Goal: Transaction & Acquisition: Purchase product/service

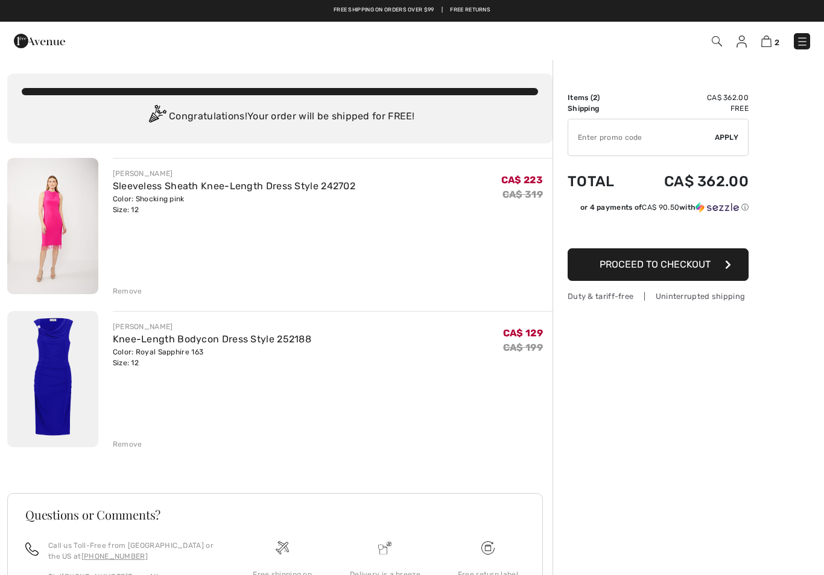
click at [130, 446] on div "Remove" at bounding box center [128, 444] width 30 height 11
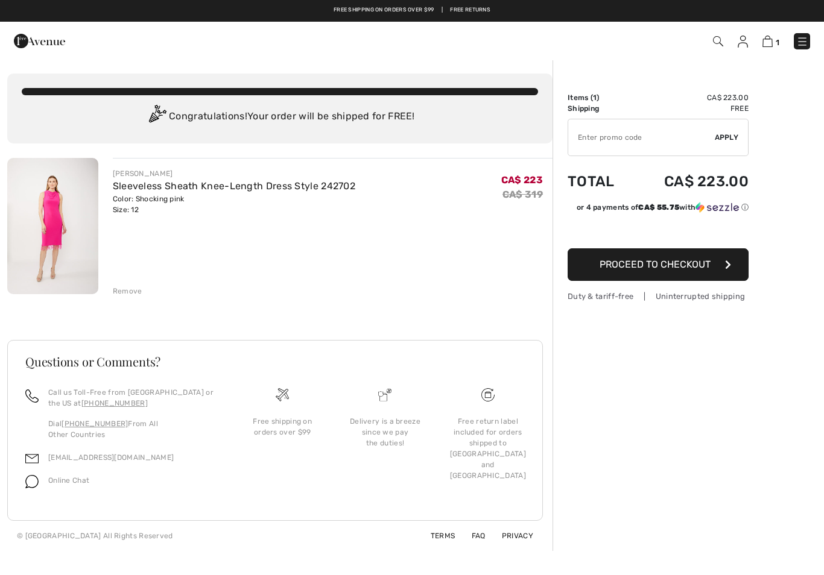
click at [190, 191] on link "Sleeveless Sheath Knee-Length Dress Style 242702" at bounding box center [234, 185] width 242 height 11
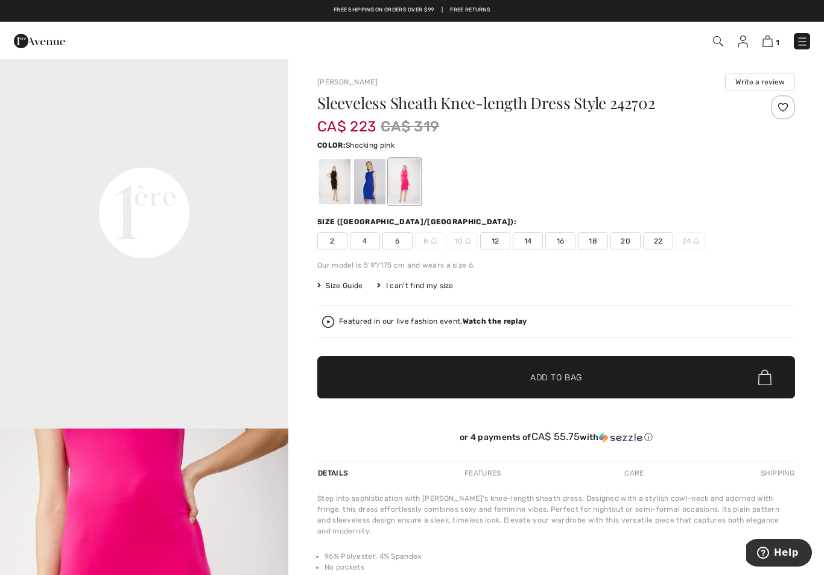
scroll to position [931, 0]
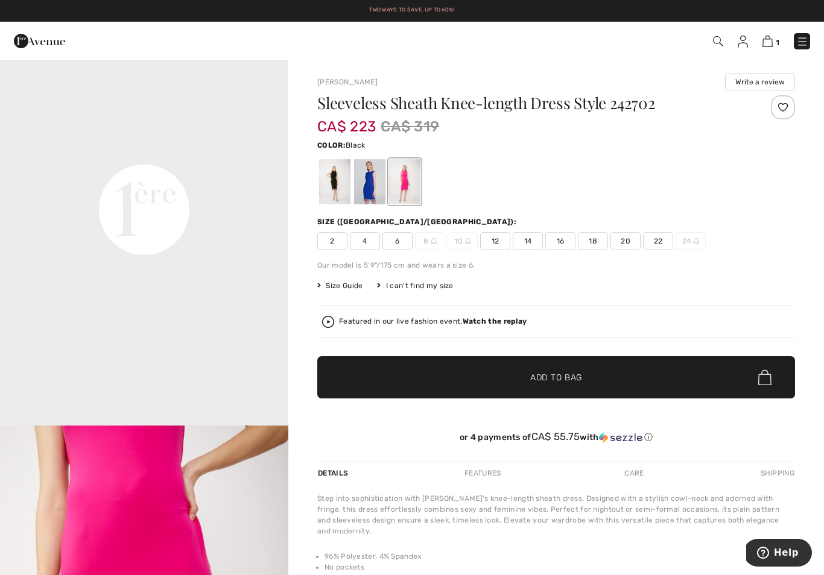
click at [340, 182] on div at bounding box center [334, 181] width 31 height 45
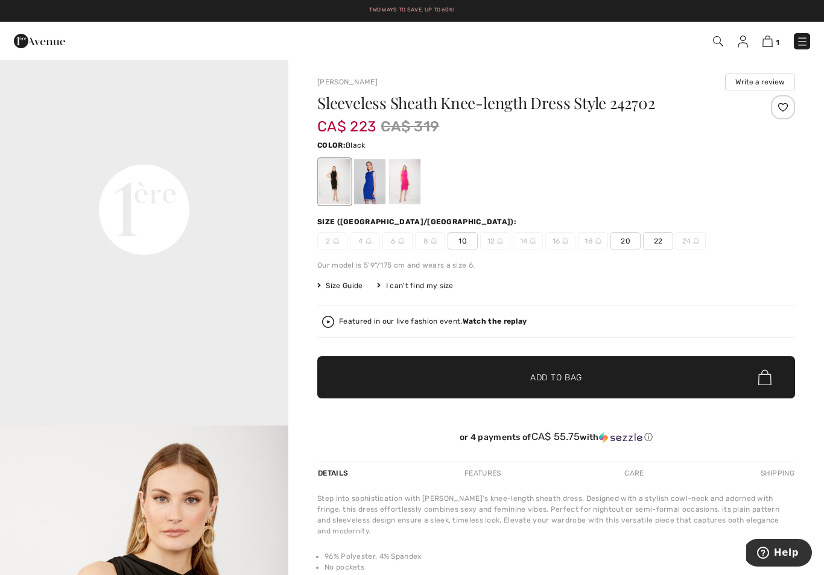
scroll to position [0, 0]
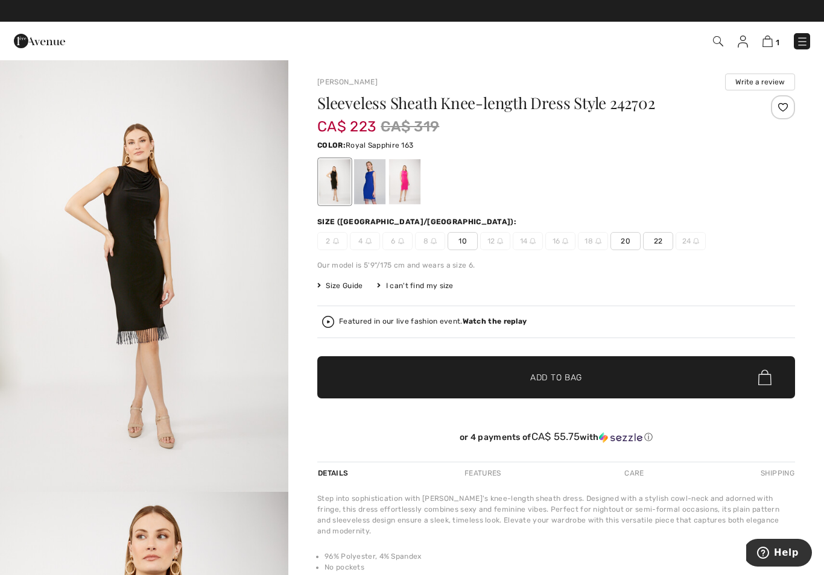
click at [375, 188] on div at bounding box center [369, 181] width 31 height 45
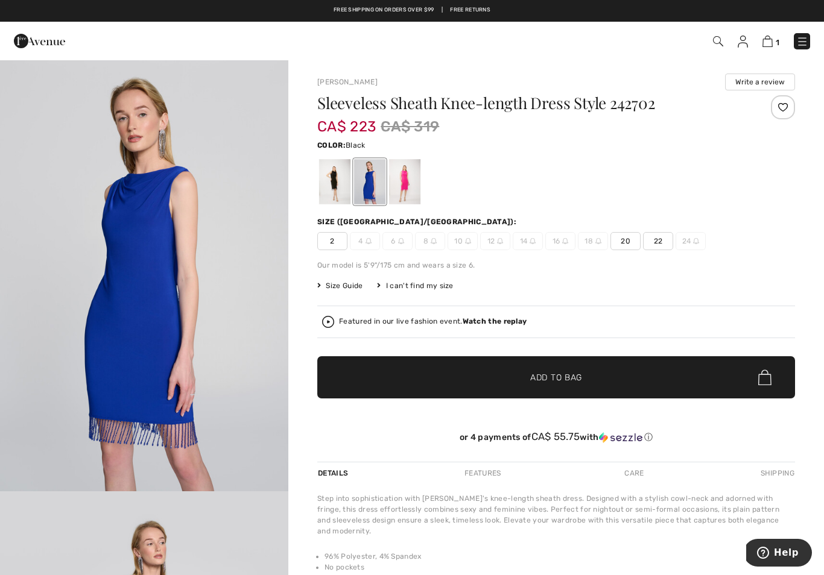
click at [334, 185] on div at bounding box center [334, 181] width 31 height 45
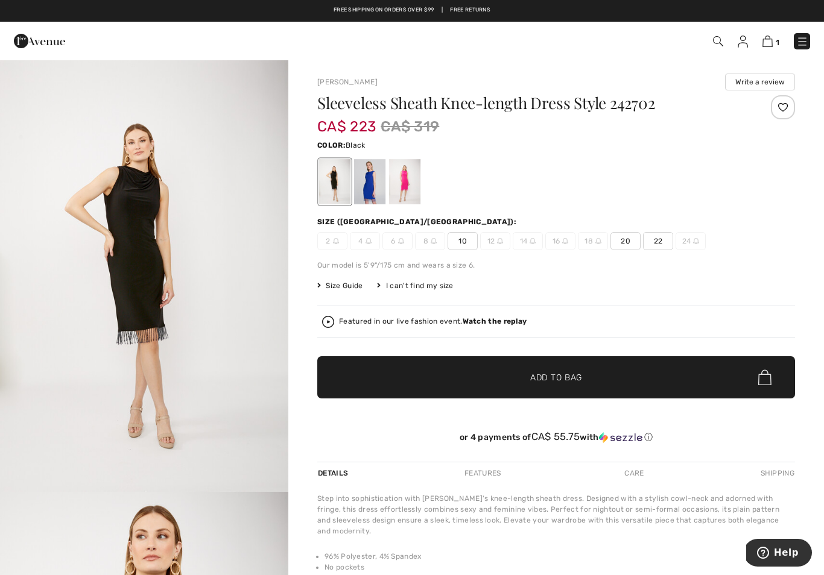
click at [468, 244] on span "10" at bounding box center [463, 241] width 30 height 18
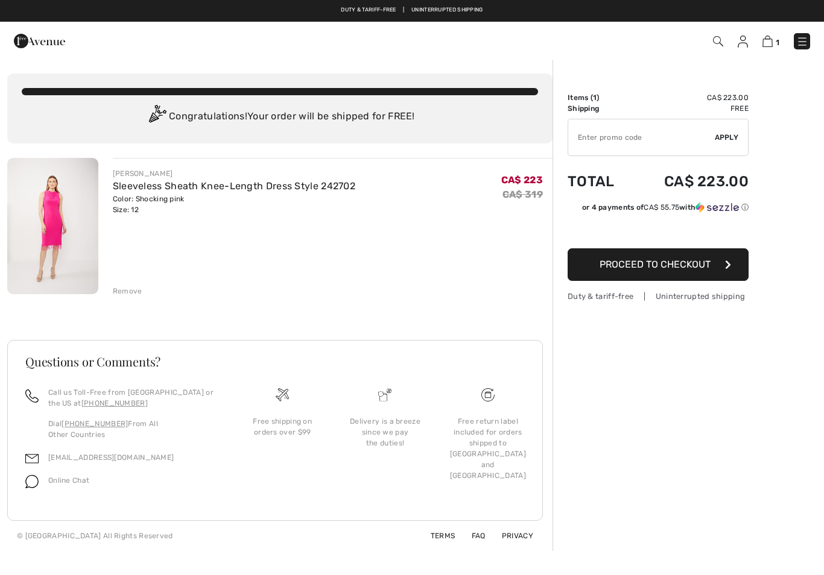
click at [126, 186] on link "Sleeveless Sheath Knee-Length Dress Style 242702" at bounding box center [234, 185] width 242 height 11
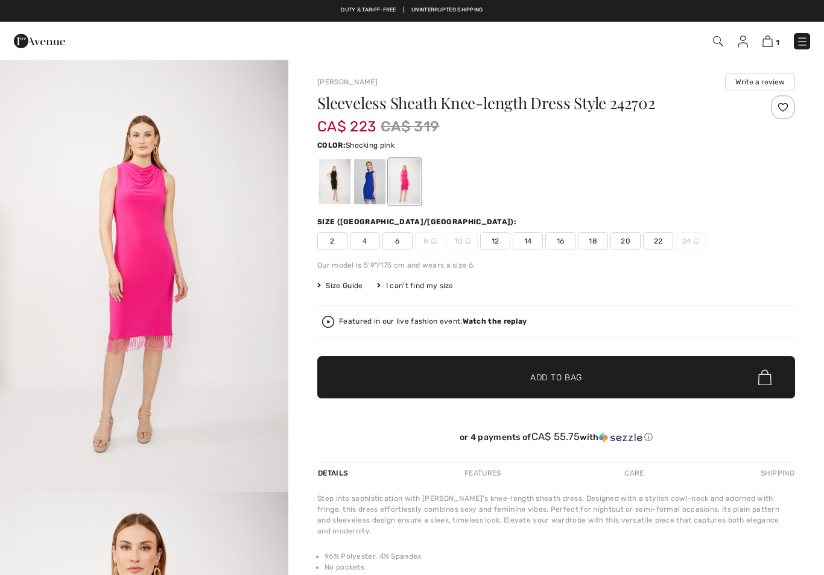
checkbox input "true"
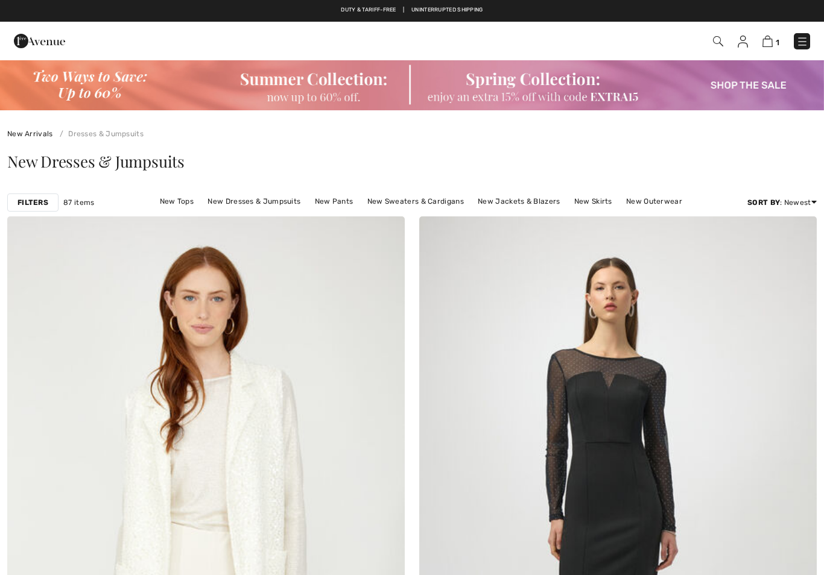
checkbox input "true"
click at [370, 85] on img at bounding box center [412, 84] width 824 height 51
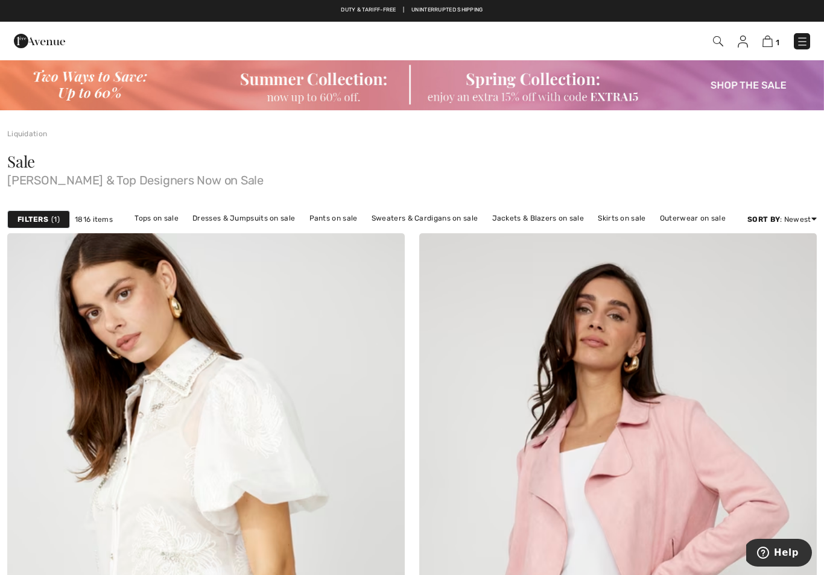
click at [270, 219] on link "Dresses & Jumpsuits on sale" at bounding box center [243, 219] width 115 height 16
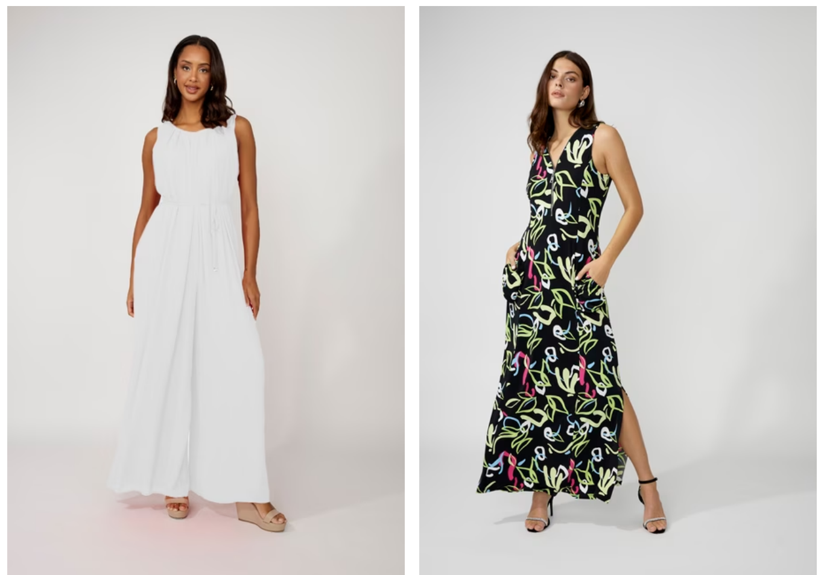
checkbox input "true"
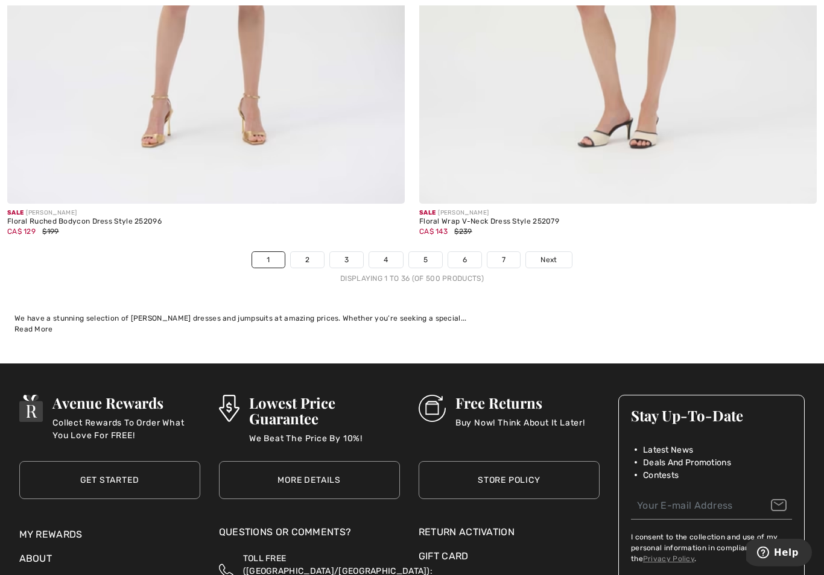
scroll to position [11837, 0]
click at [553, 255] on span "Next" at bounding box center [548, 260] width 16 height 11
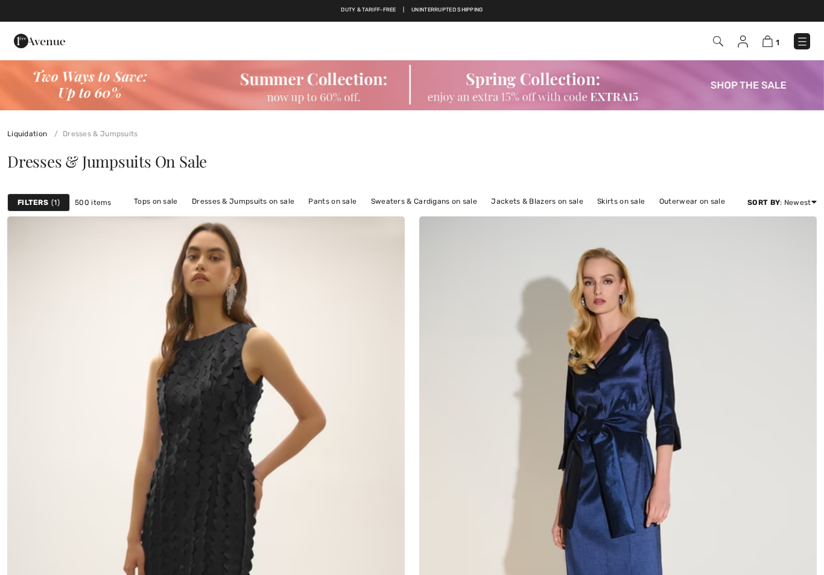
checkbox input "true"
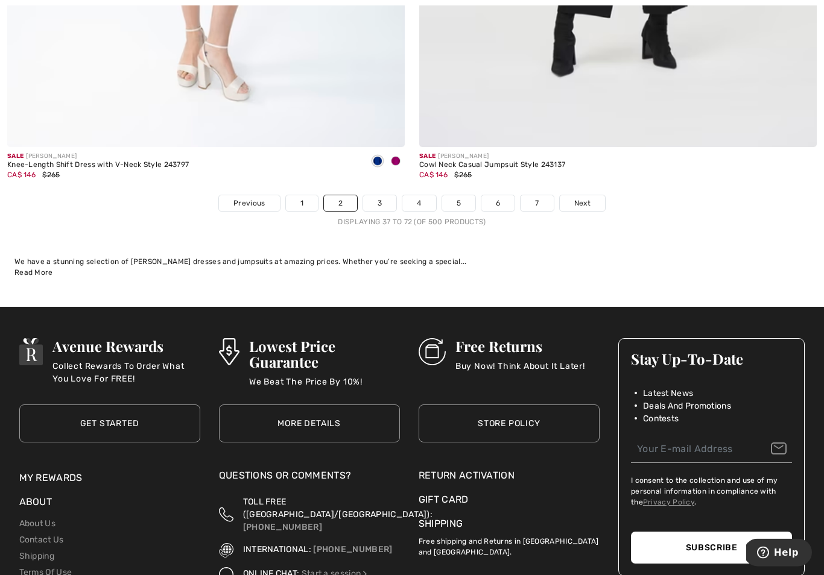
scroll to position [11894, 0]
click at [387, 201] on link "3" at bounding box center [379, 203] width 33 height 16
click at [388, 195] on link "3" at bounding box center [379, 203] width 33 height 16
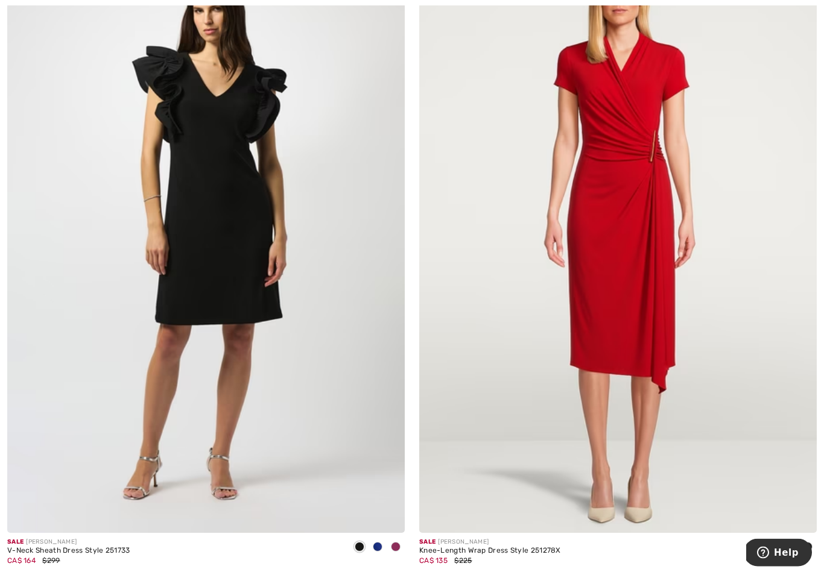
scroll to position [2857, 0]
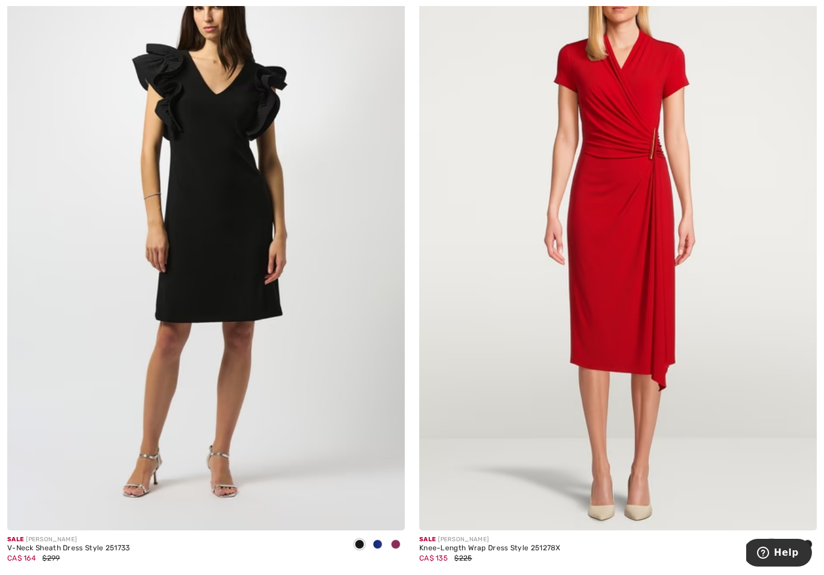
click at [528, 545] on div "Knee-Length Wrap Dress Style 251278X" at bounding box center [490, 549] width 142 height 8
click at [486, 545] on div "Knee-Length Wrap Dress Style 251278X" at bounding box center [490, 549] width 142 height 8
click at [593, 411] on img at bounding box center [618, 233] width 398 height 597
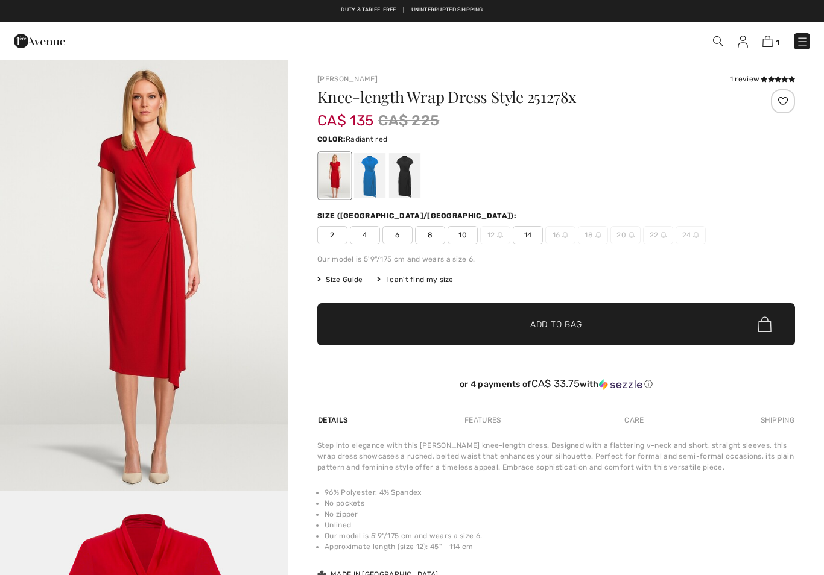
checkbox input "true"
click at [529, 236] on span "14" at bounding box center [528, 235] width 30 height 18
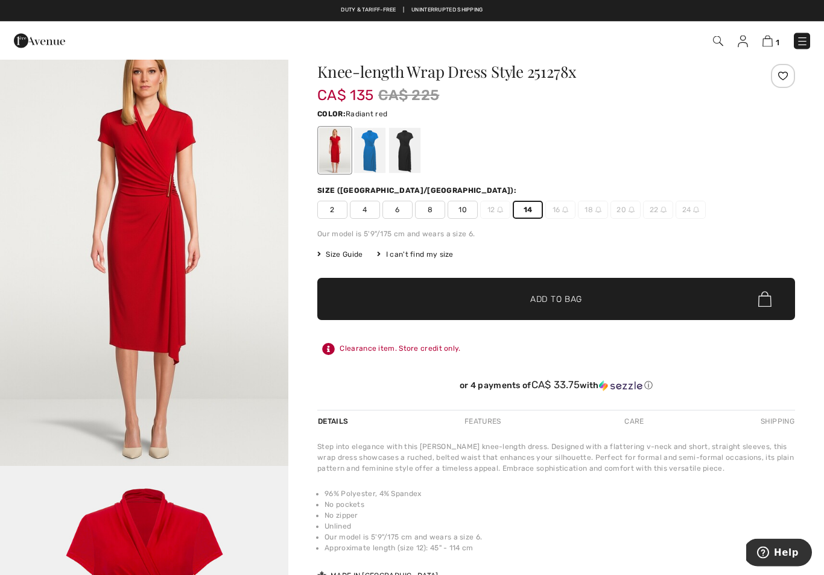
scroll to position [20, 0]
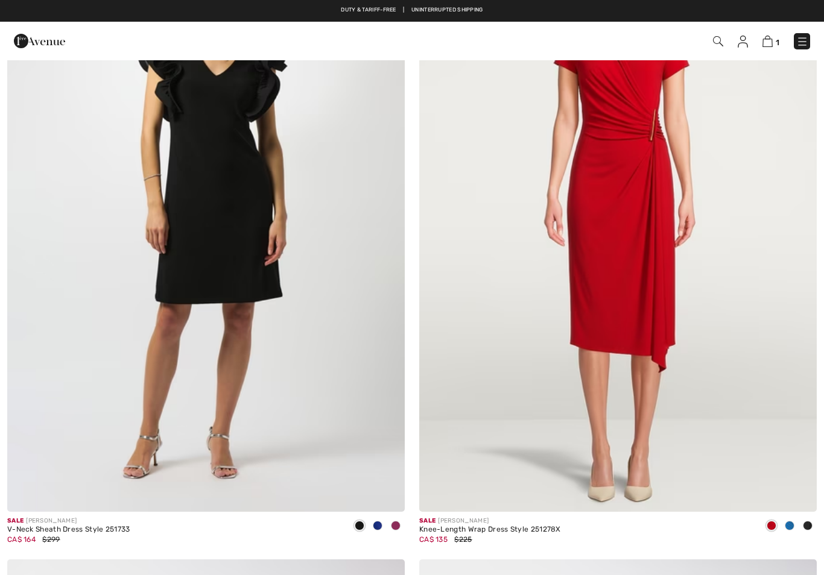
checkbox input "true"
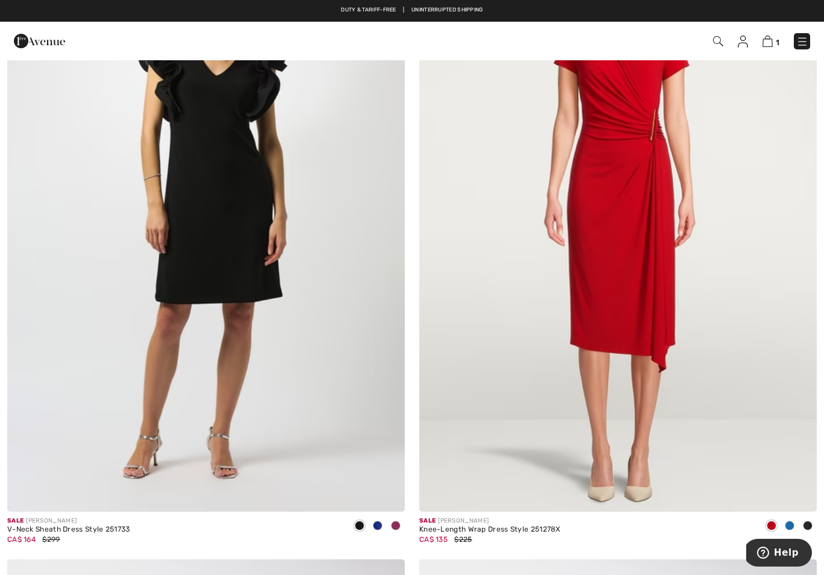
click at [635, 373] on img at bounding box center [618, 214] width 398 height 597
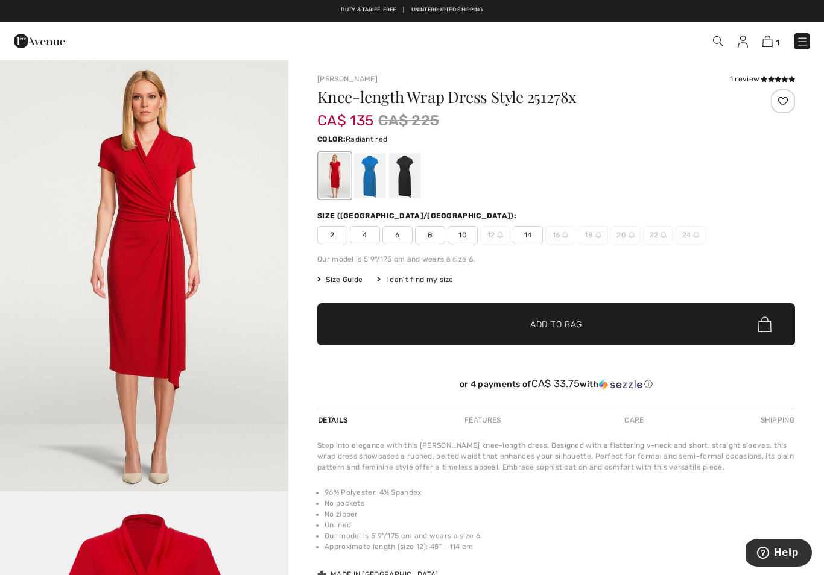
click at [533, 236] on span "14" at bounding box center [528, 235] width 30 height 18
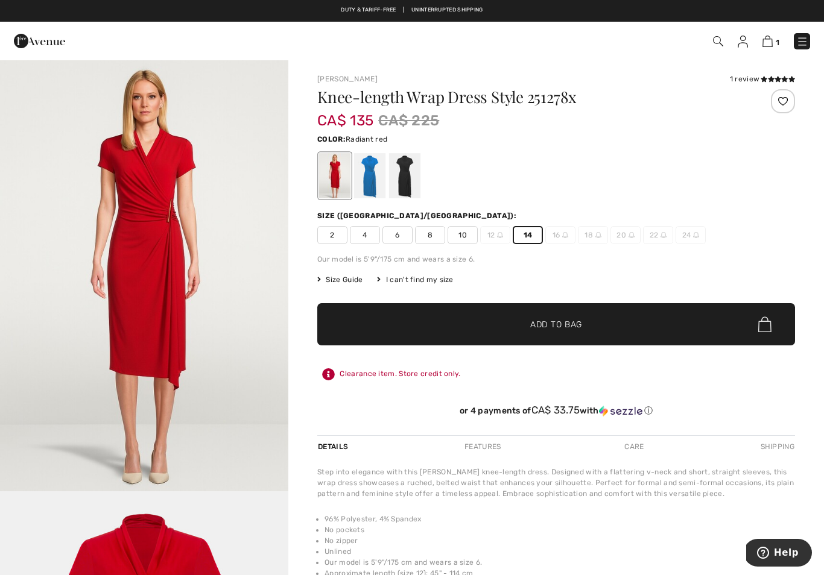
click at [571, 326] on span "Add to Bag" at bounding box center [556, 324] width 52 height 13
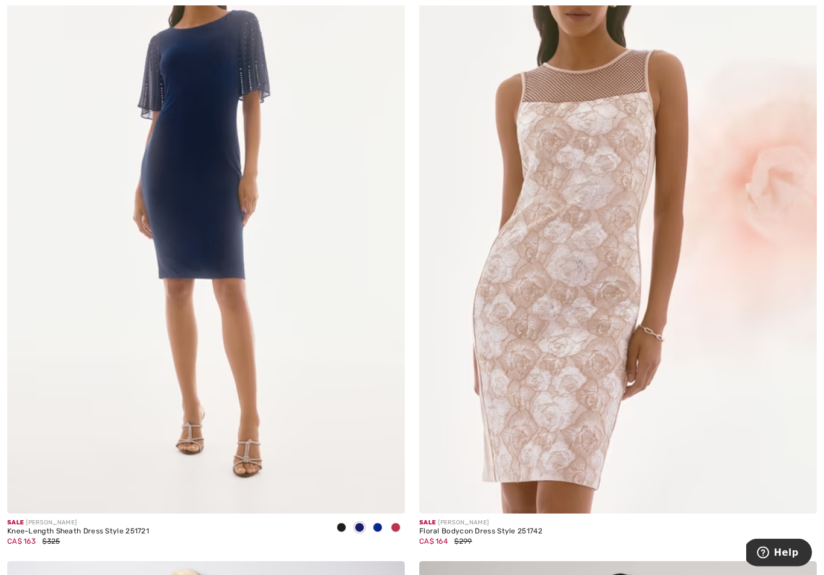
scroll to position [6242, 0]
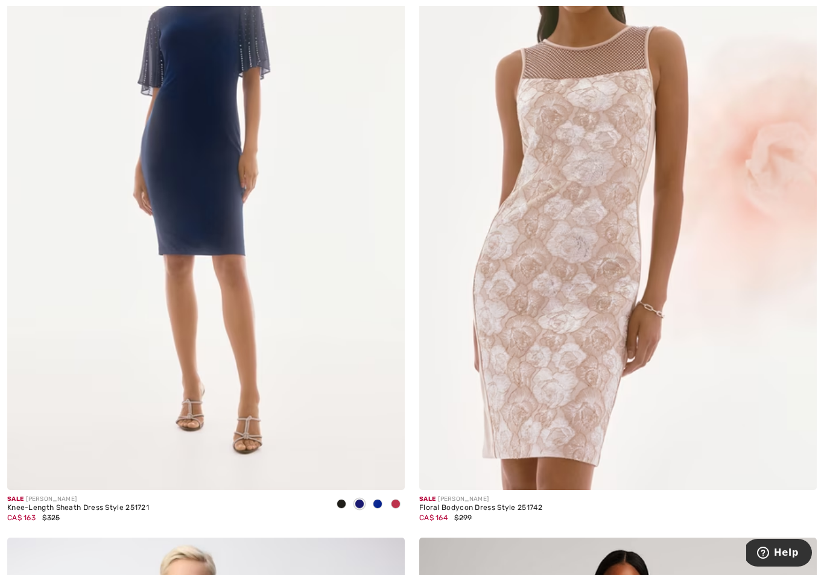
click at [244, 467] on img at bounding box center [206, 192] width 398 height 597
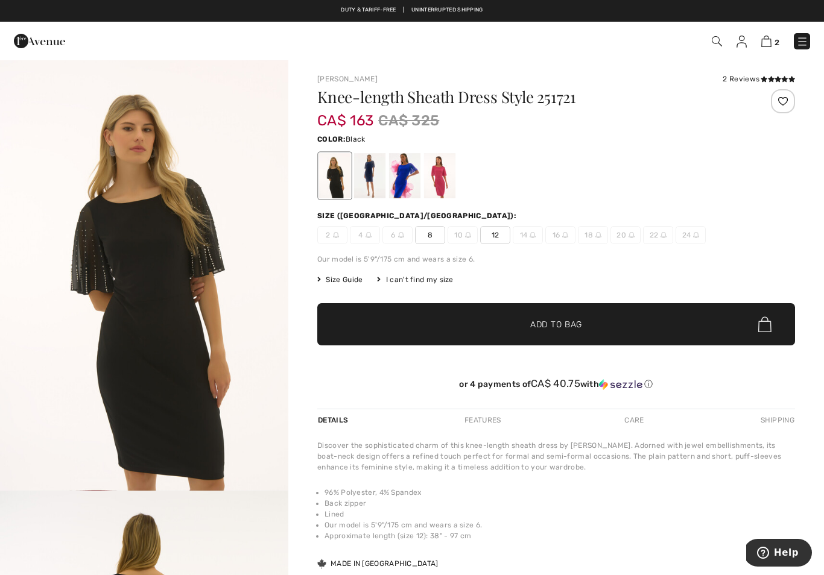
click at [408, 179] on div at bounding box center [404, 175] width 31 height 45
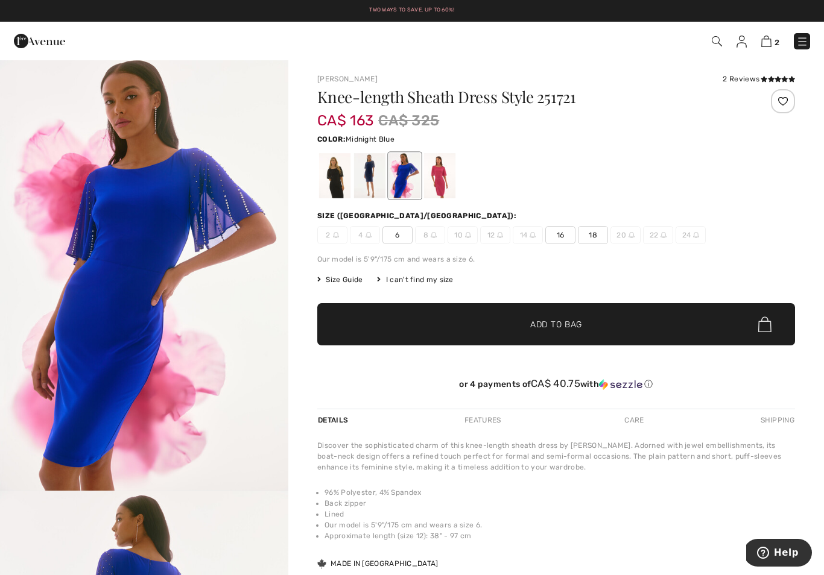
click at [375, 174] on div at bounding box center [369, 175] width 31 height 45
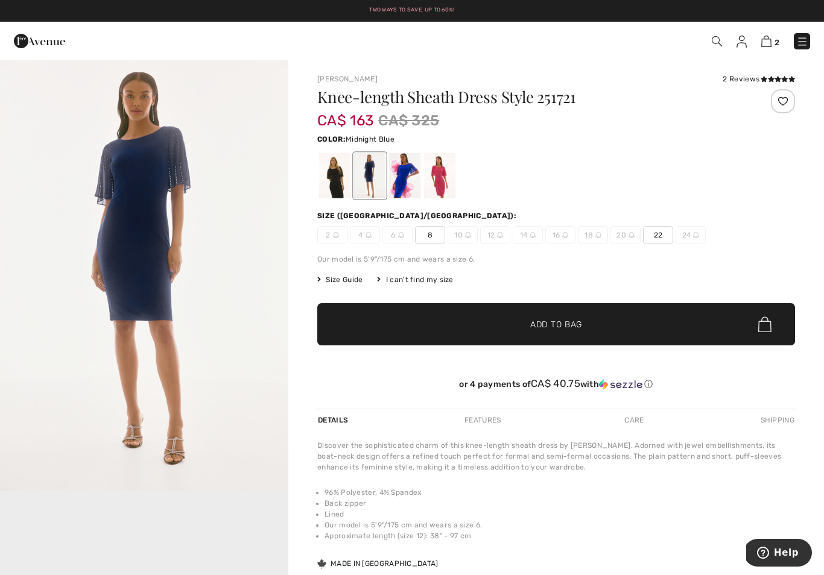
click at [441, 176] on div at bounding box center [439, 175] width 31 height 45
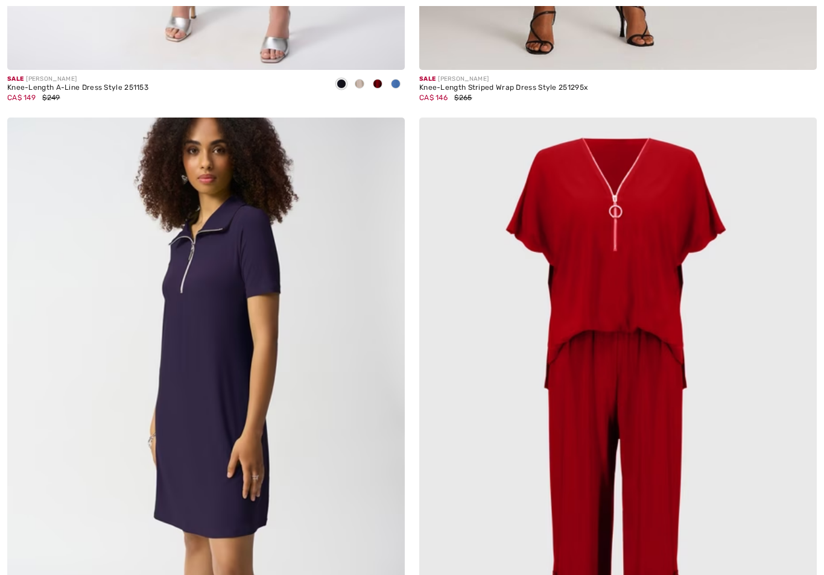
checkbox input "true"
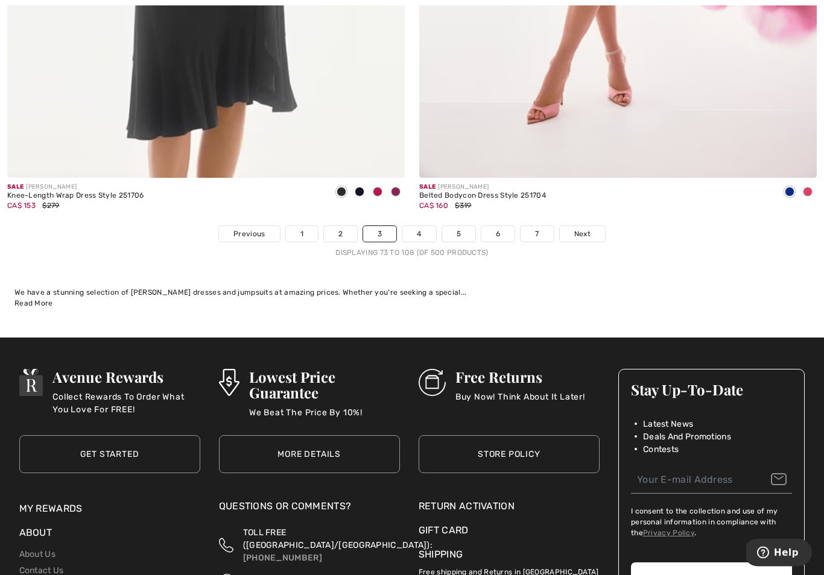
scroll to position [11863, 0]
click at [422, 226] on link "4" at bounding box center [418, 234] width 33 height 16
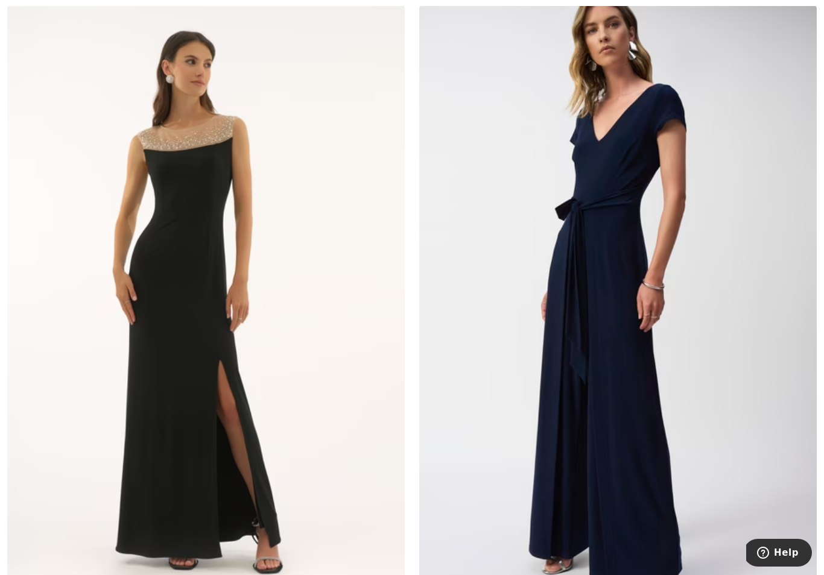
scroll to position [1501, 0]
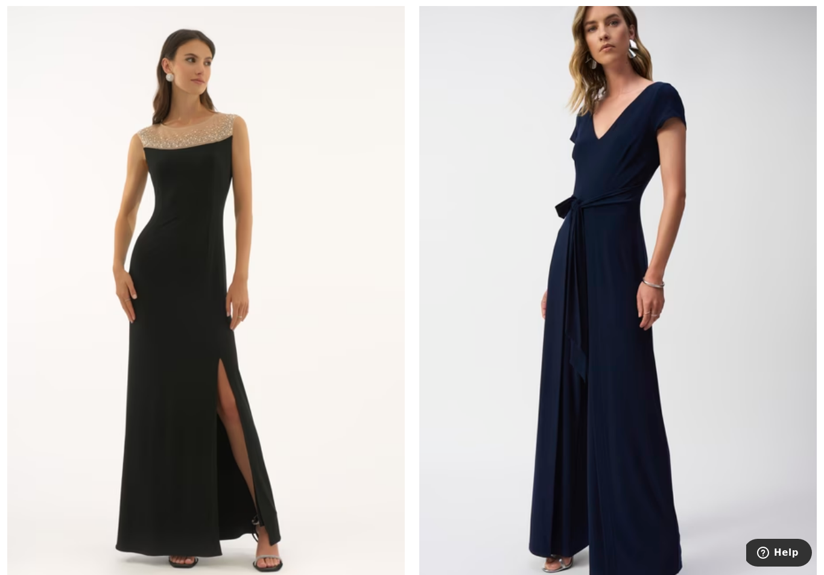
click at [278, 469] on img at bounding box center [206, 302] width 398 height 597
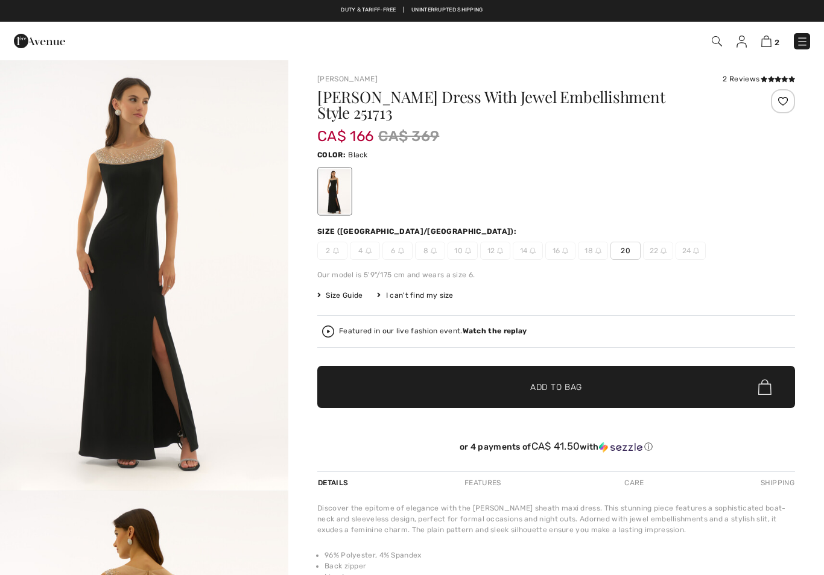
checkbox input "true"
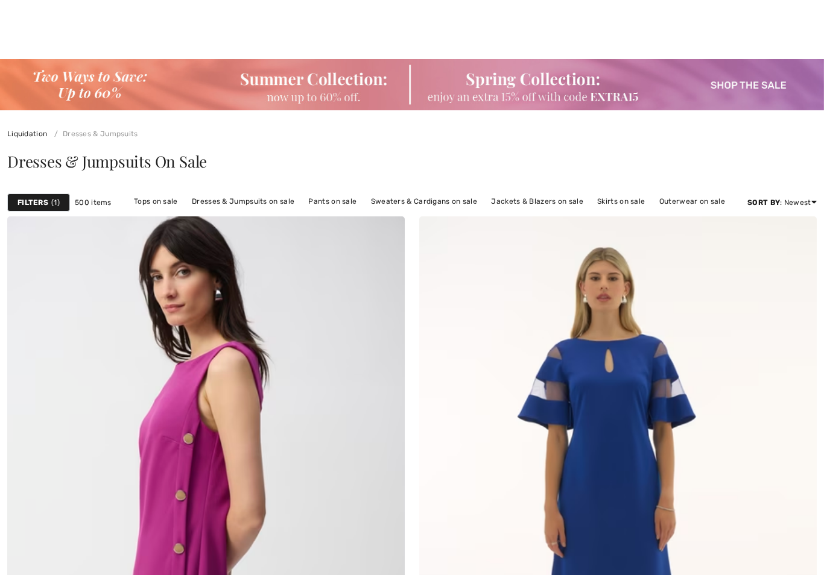
checkbox input "true"
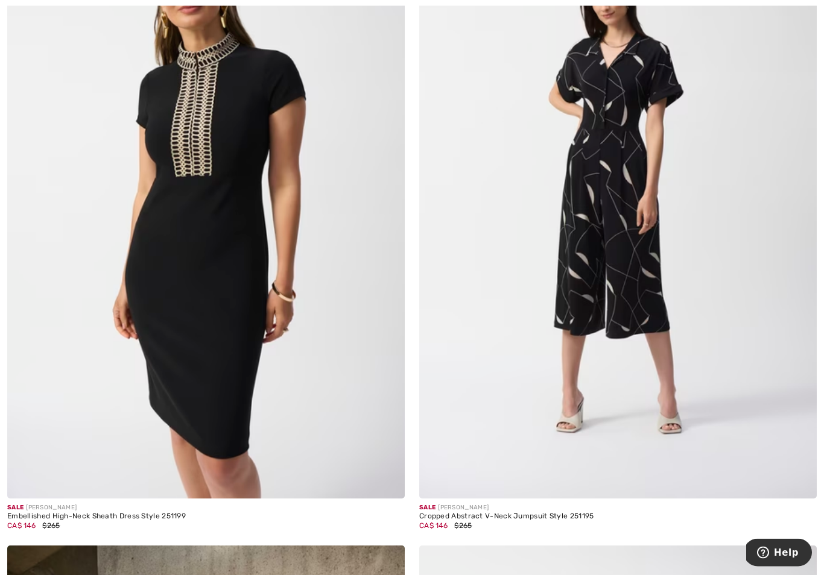
scroll to position [5605, 0]
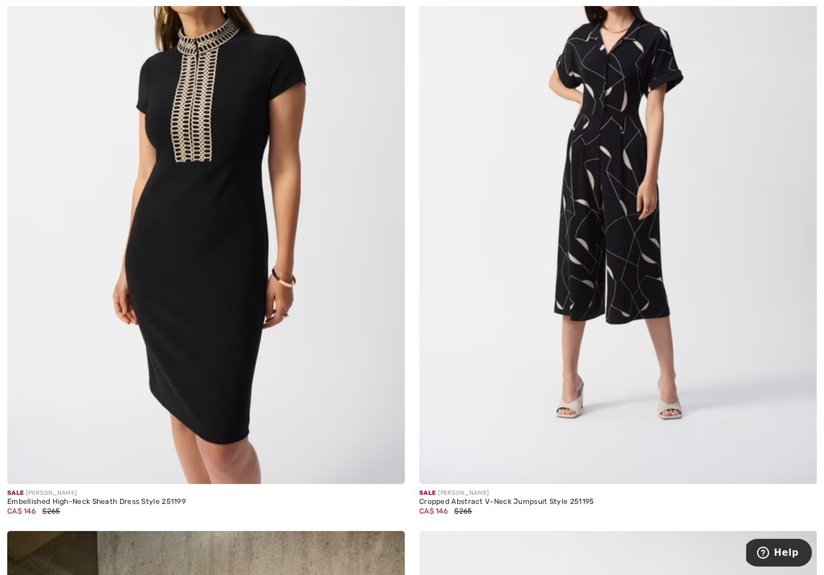
click at [198, 496] on div "Sale JOSEPH RIBKOFF Embellished High-Neck Sheath Dress Style 251199 CA$ 146 $265" at bounding box center [206, 508] width 398 height 48
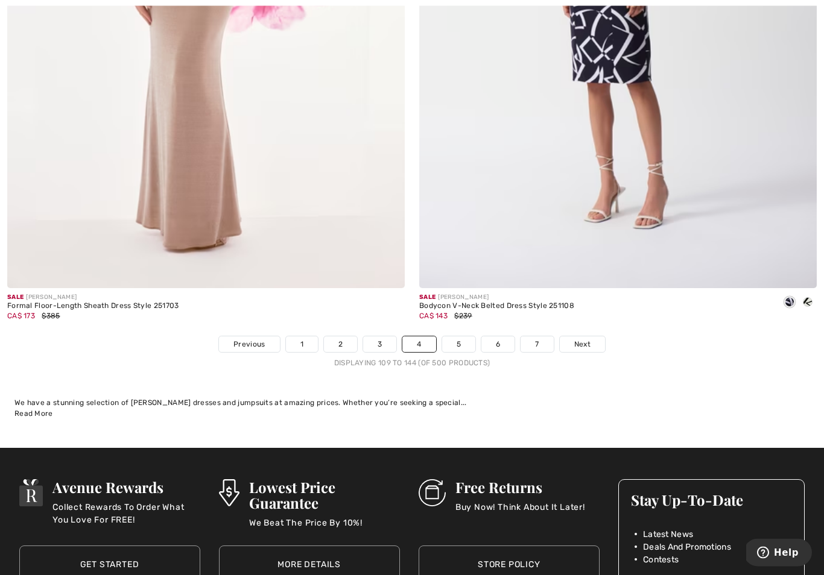
scroll to position [11753, 0]
click at [469, 337] on link "5" at bounding box center [458, 345] width 33 height 16
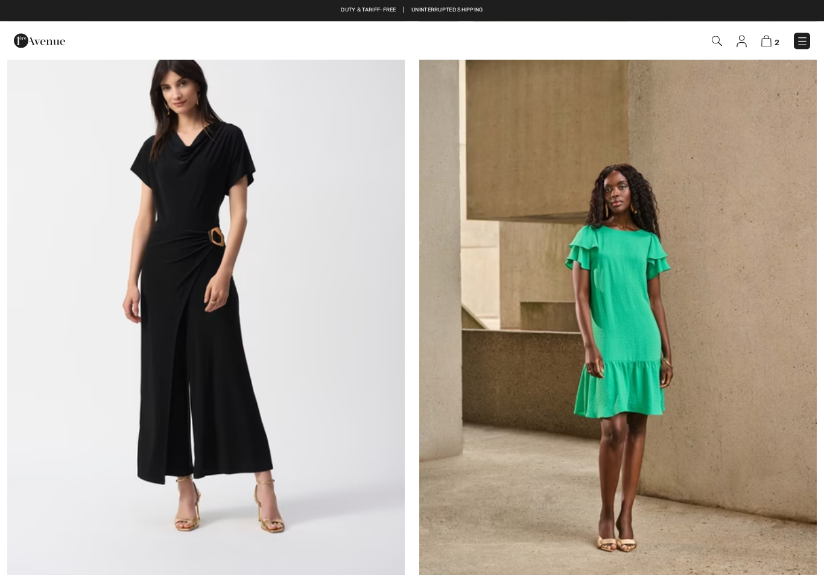
checkbox input "true"
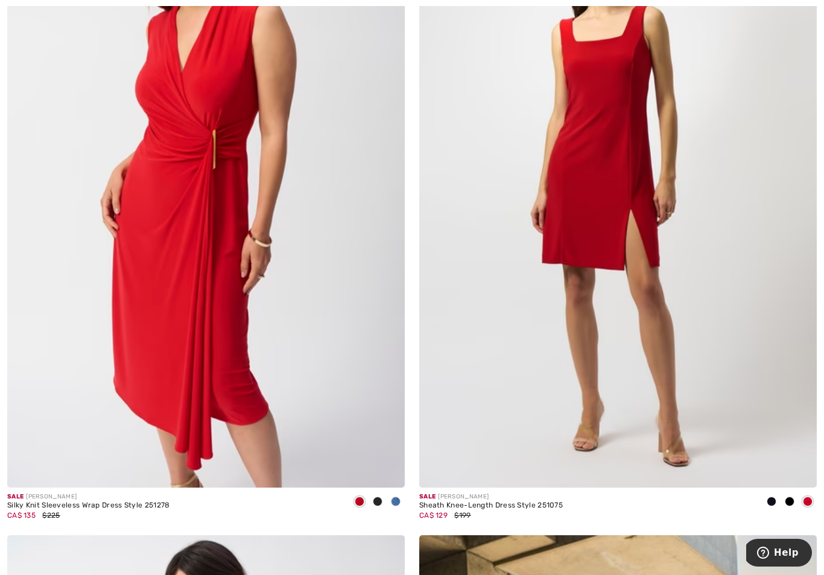
scroll to position [971, 0]
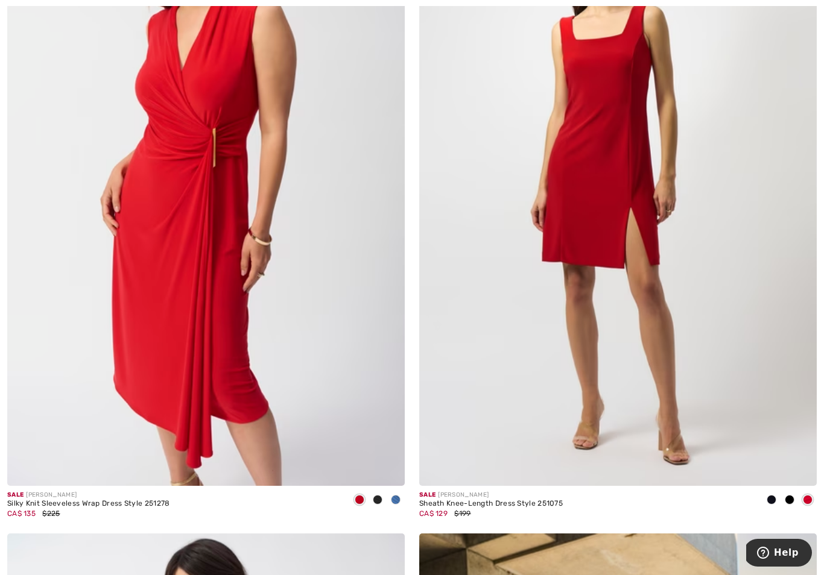
click at [242, 466] on img at bounding box center [206, 188] width 398 height 597
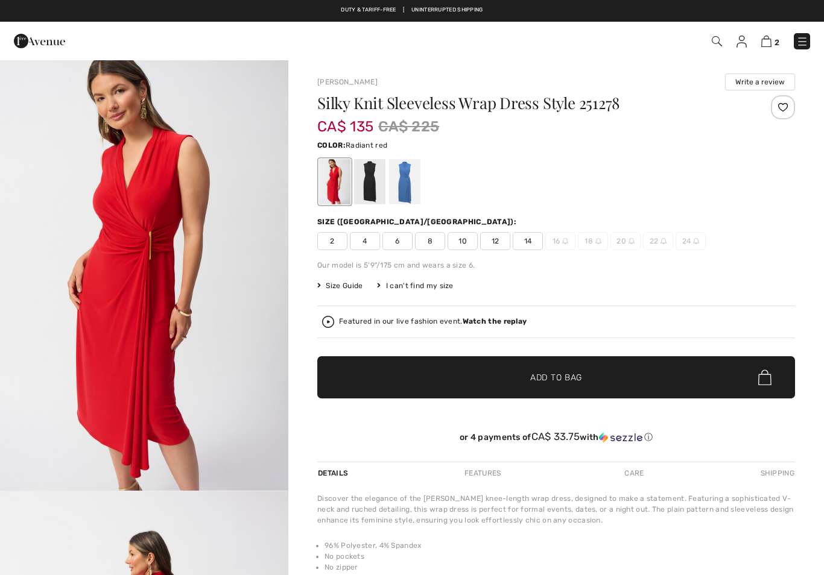
checkbox input "true"
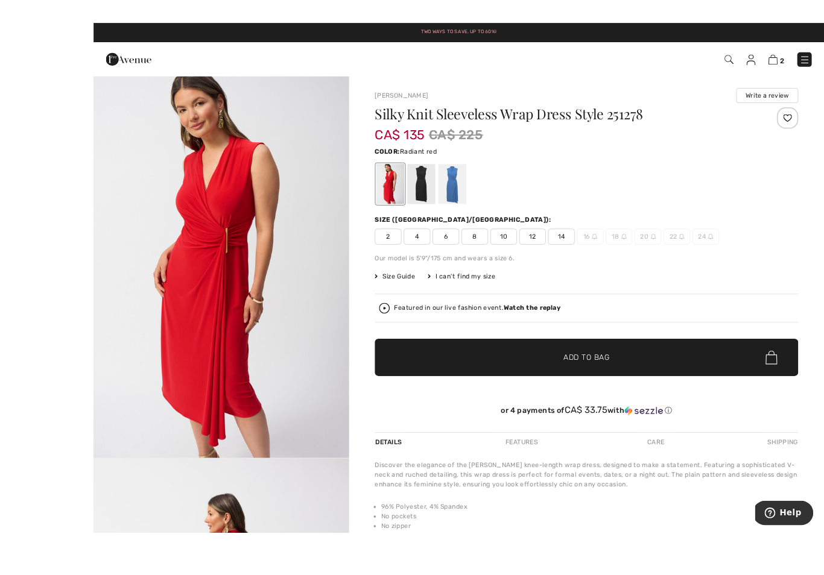
scroll to position [7, 0]
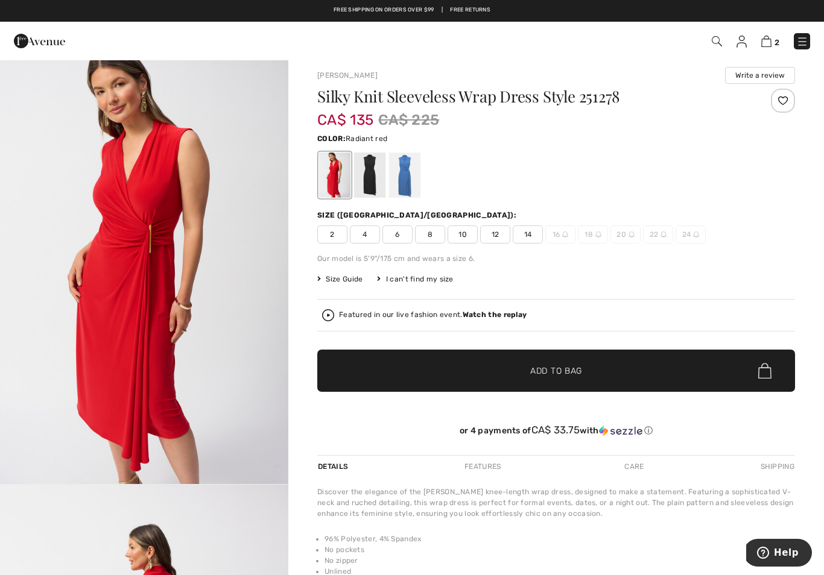
click at [532, 240] on span "14" at bounding box center [528, 235] width 30 height 18
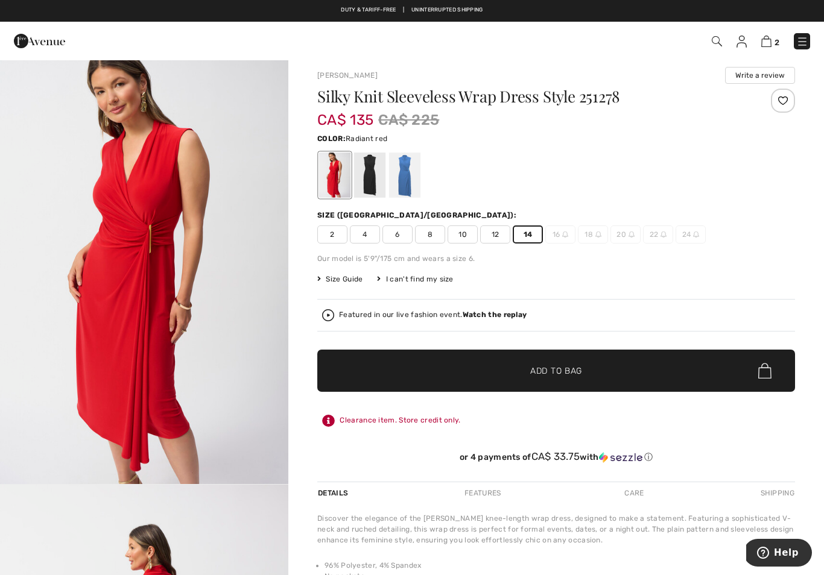
click at [571, 372] on span "Add to Bag" at bounding box center [556, 371] width 52 height 13
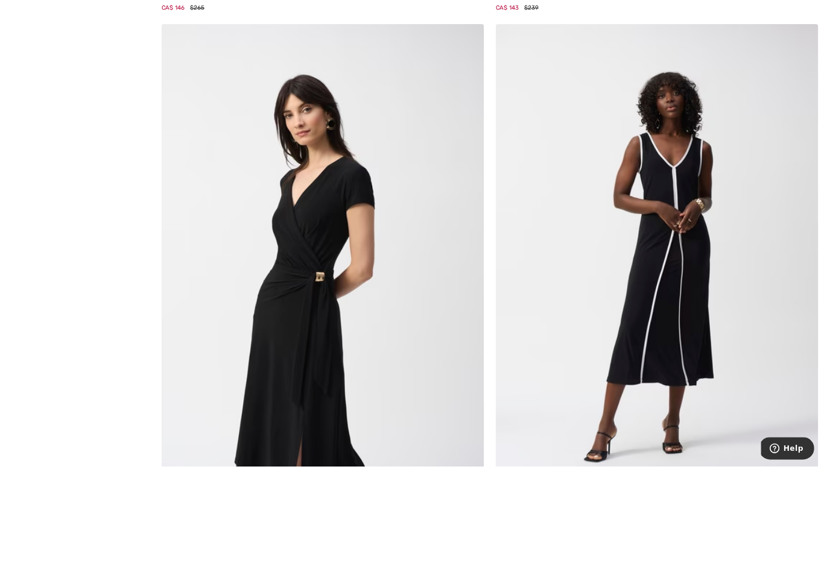
scroll to position [2863, 0]
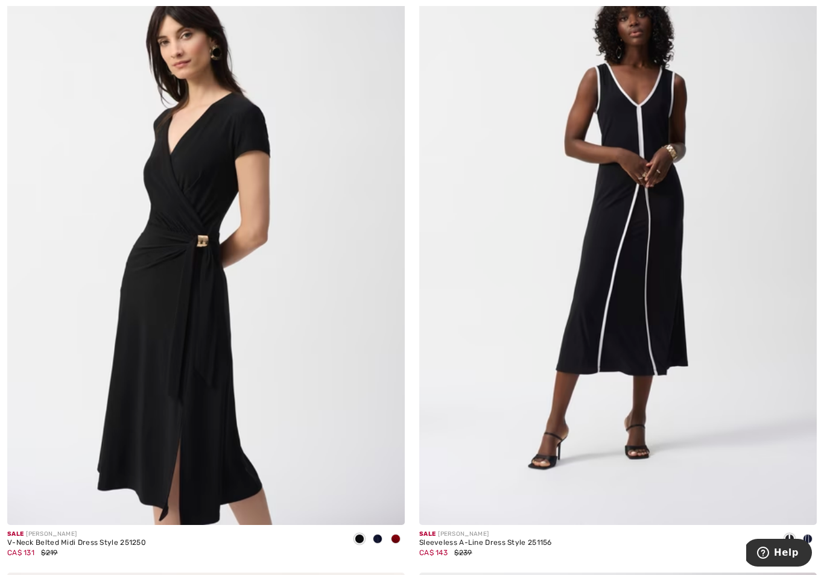
click at [314, 365] on img at bounding box center [206, 227] width 398 height 597
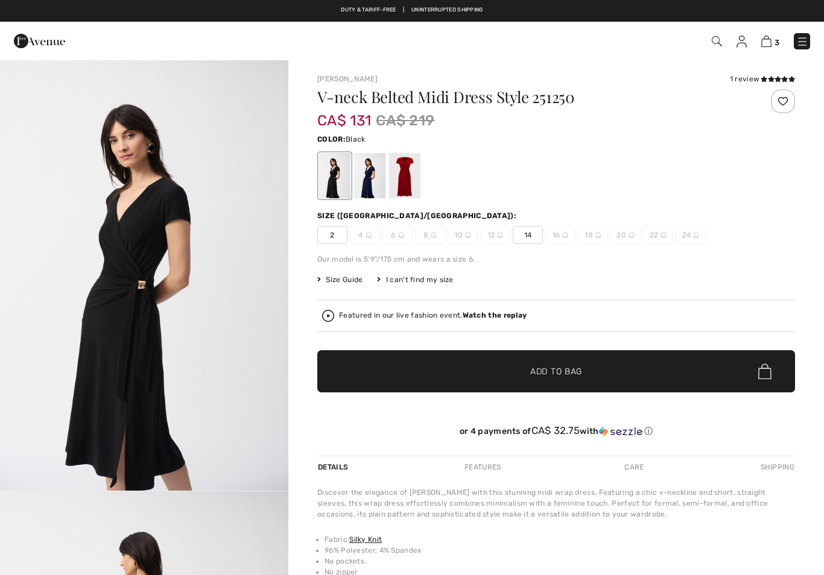
checkbox input "true"
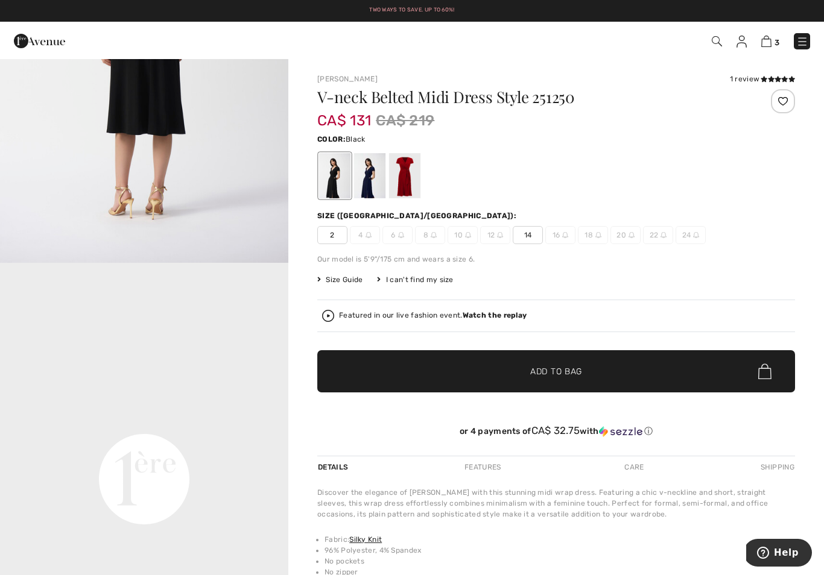
scroll to position [695, 0]
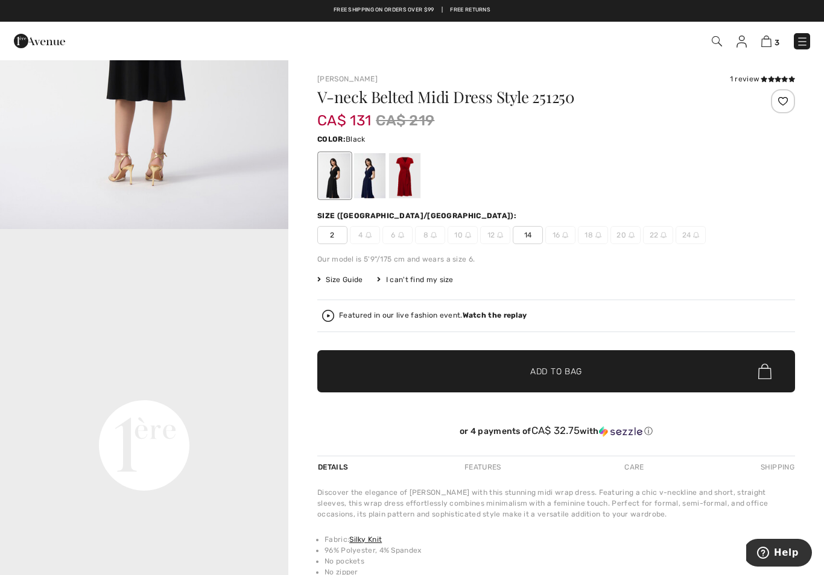
click at [377, 177] on div at bounding box center [369, 175] width 31 height 45
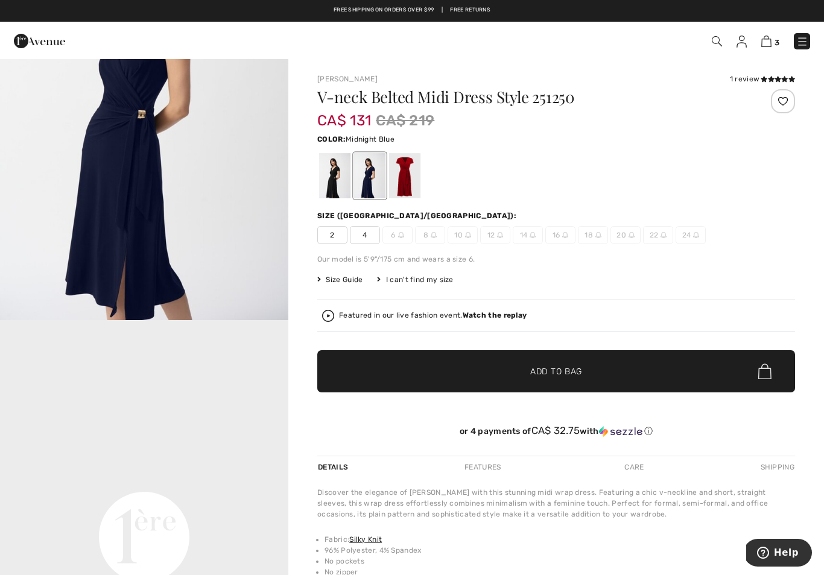
scroll to position [0, 0]
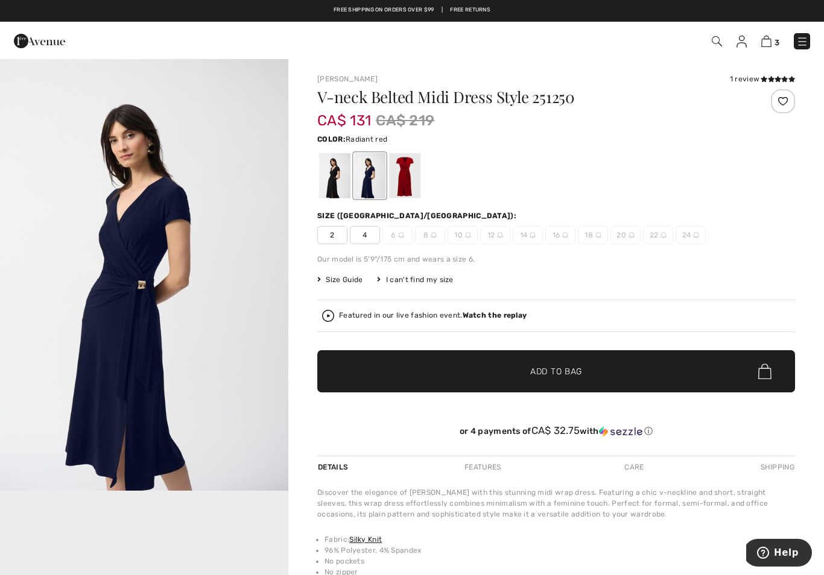
click at [416, 183] on div at bounding box center [404, 175] width 31 height 45
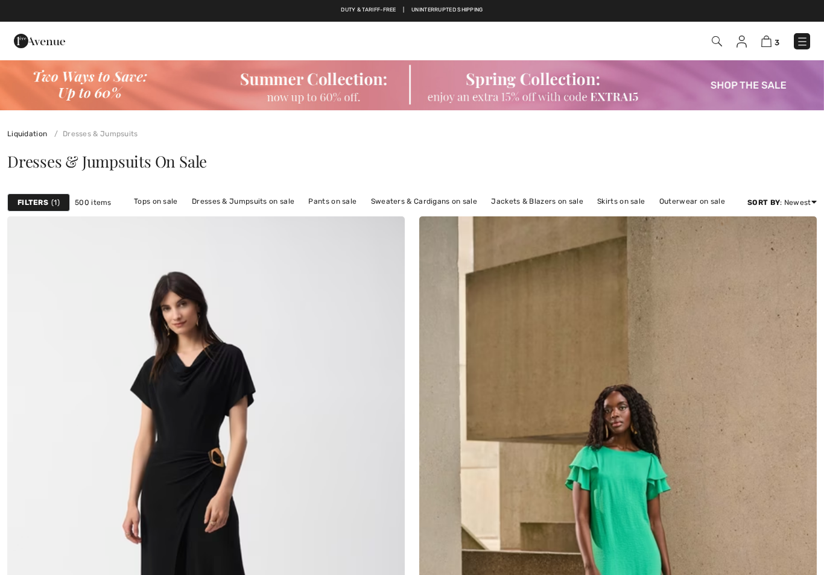
checkbox input "true"
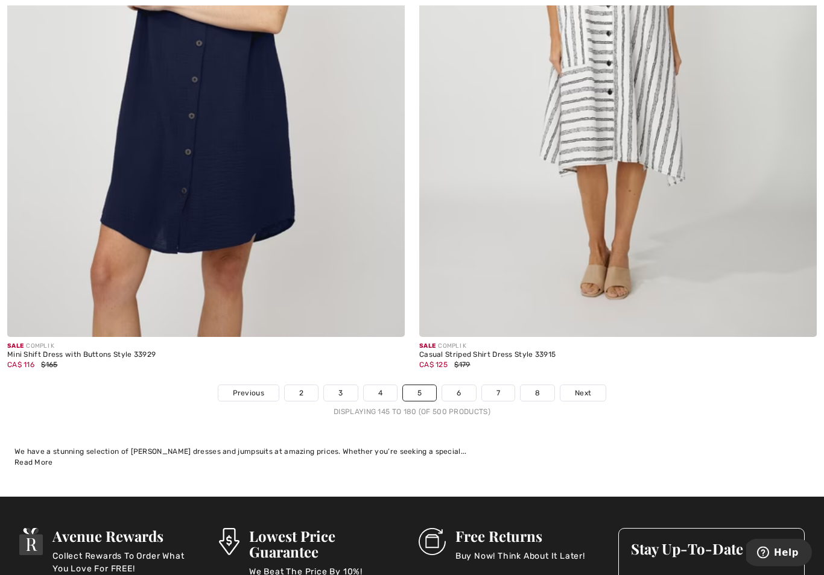
scroll to position [11704, 0]
click at [466, 390] on link "6" at bounding box center [458, 393] width 33 height 16
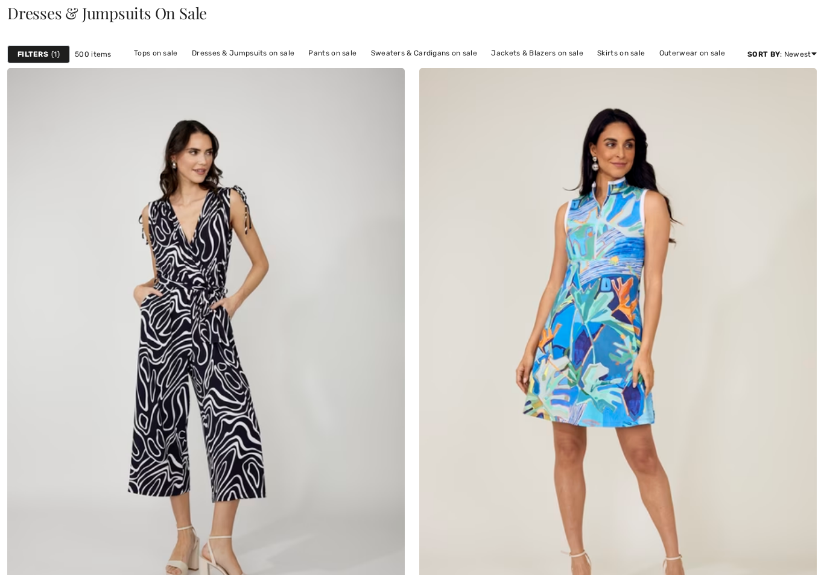
checkbox input "true"
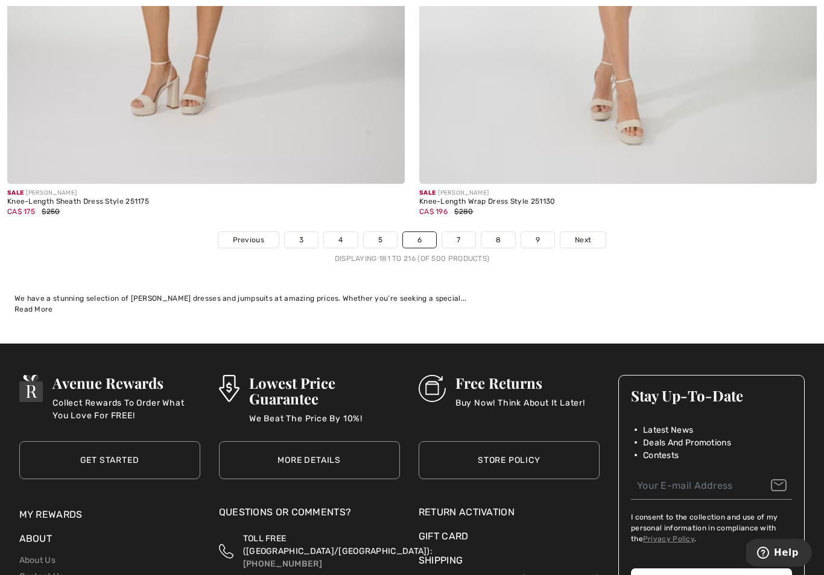
scroll to position [11899, 0]
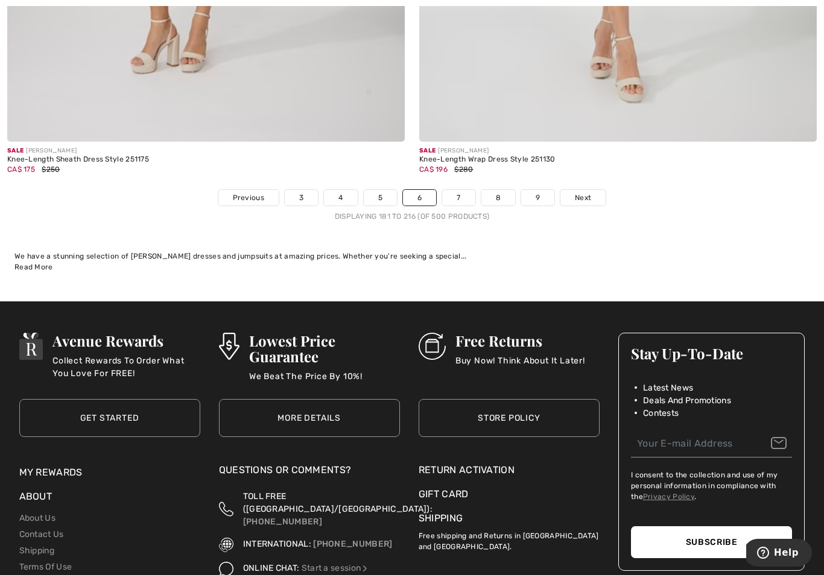
click at [466, 192] on link "7" at bounding box center [458, 198] width 33 height 16
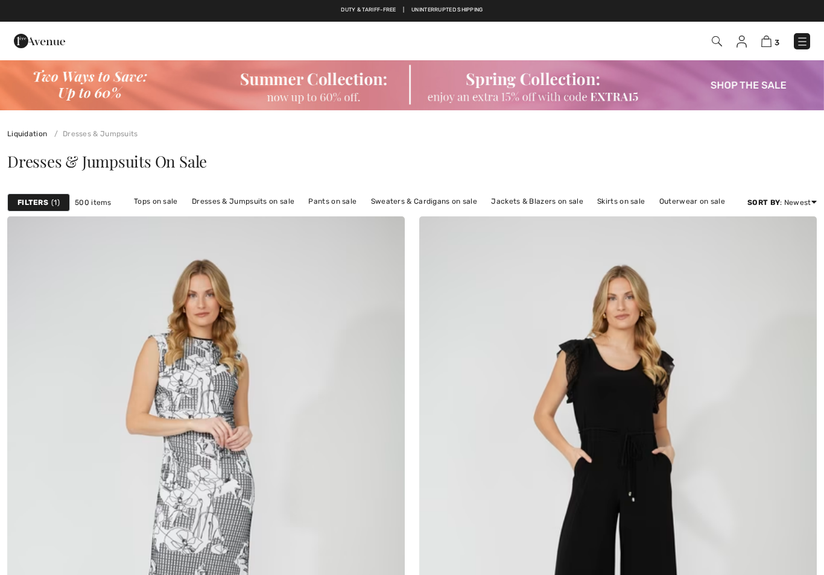
checkbox input "true"
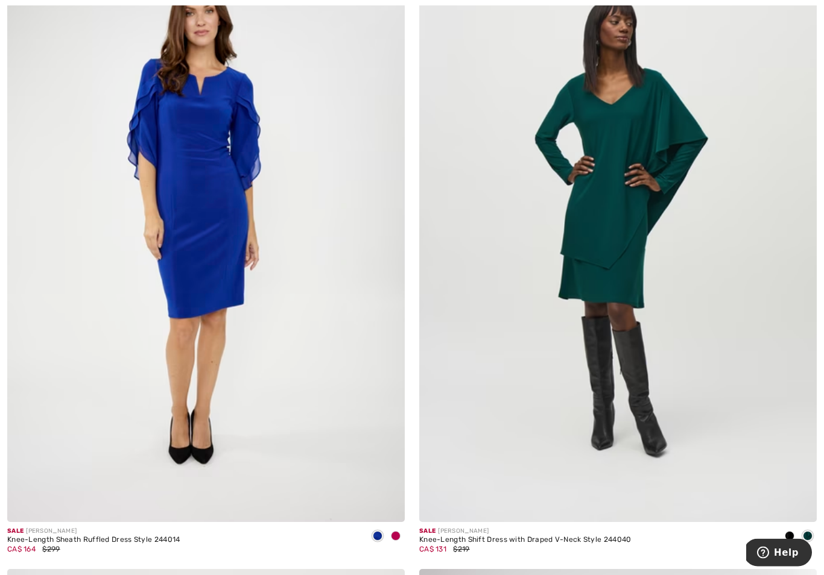
scroll to position [10887, 0]
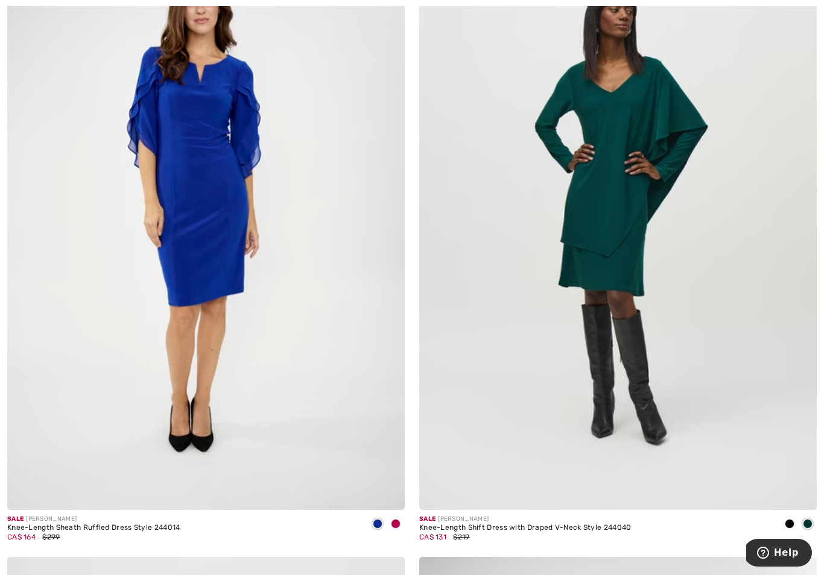
click at [355, 293] on img at bounding box center [206, 212] width 398 height 597
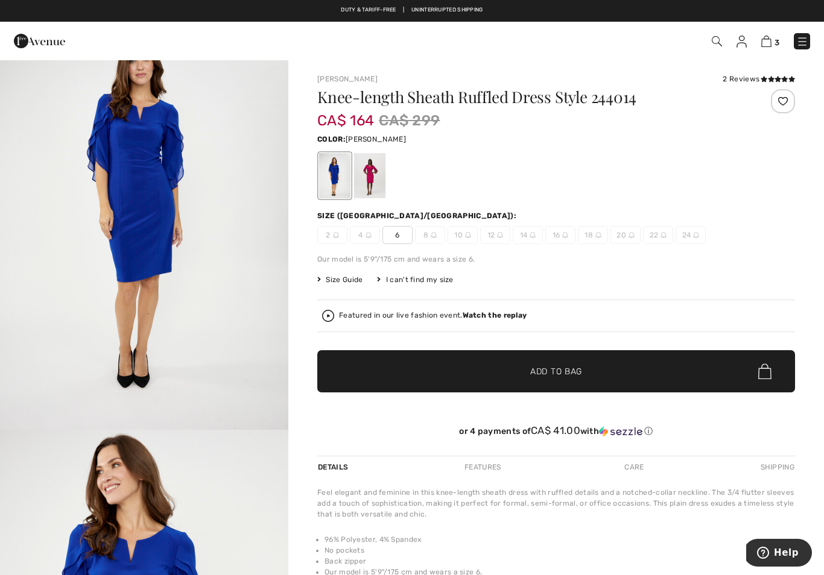
click at [373, 180] on div at bounding box center [369, 175] width 31 height 45
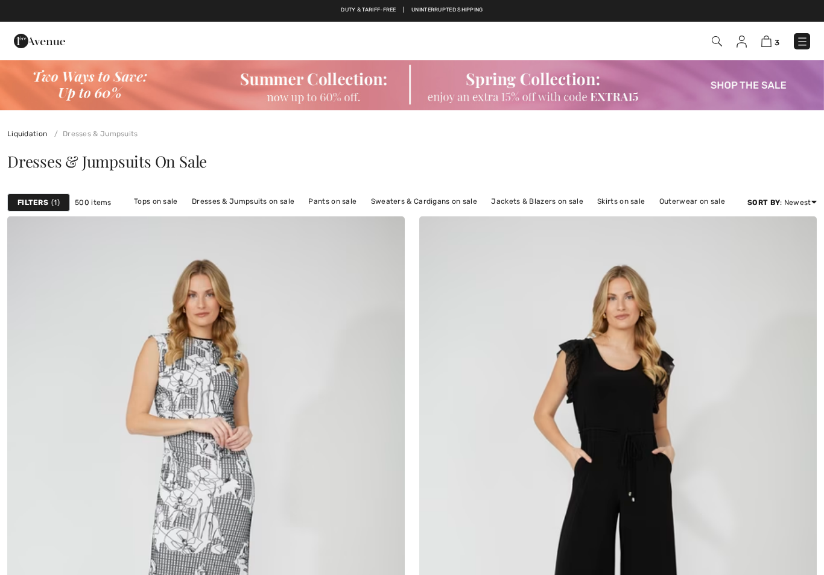
checkbox input "true"
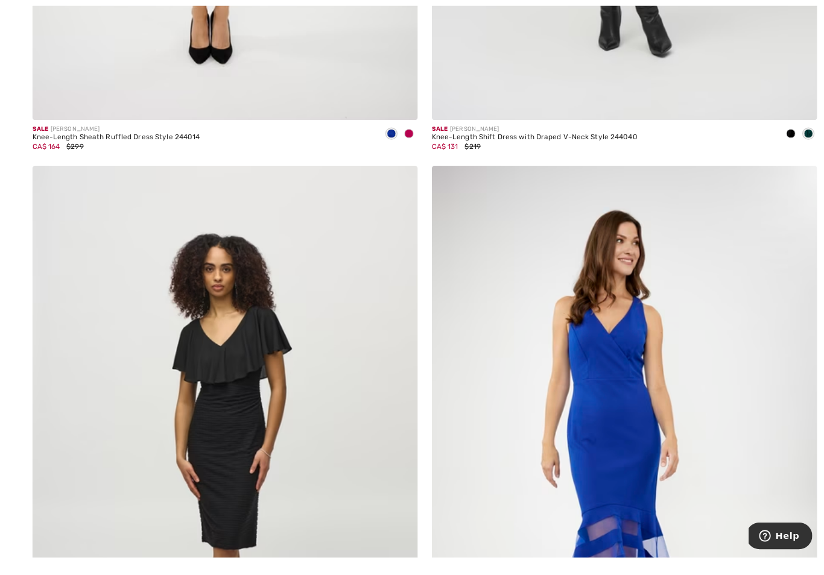
scroll to position [11311, 0]
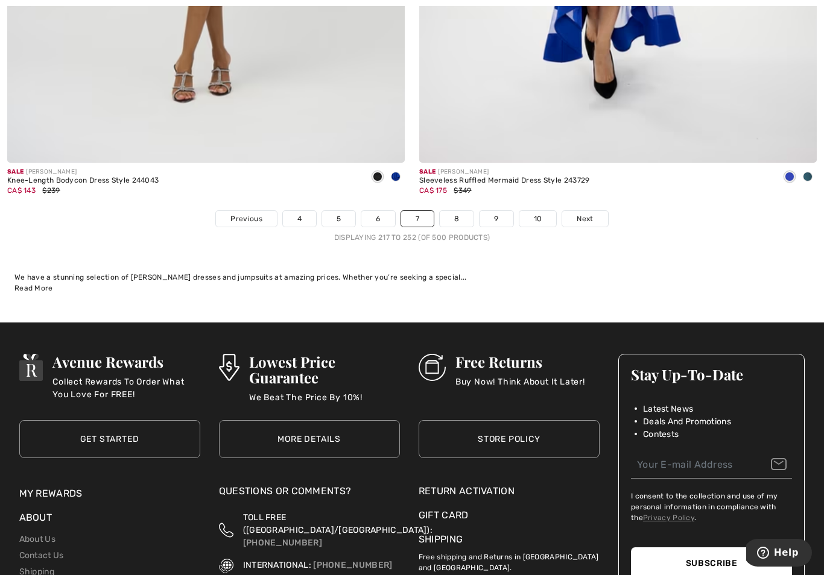
click at [460, 215] on link "8" at bounding box center [457, 219] width 34 height 16
click at [460, 211] on link "8" at bounding box center [457, 219] width 34 height 16
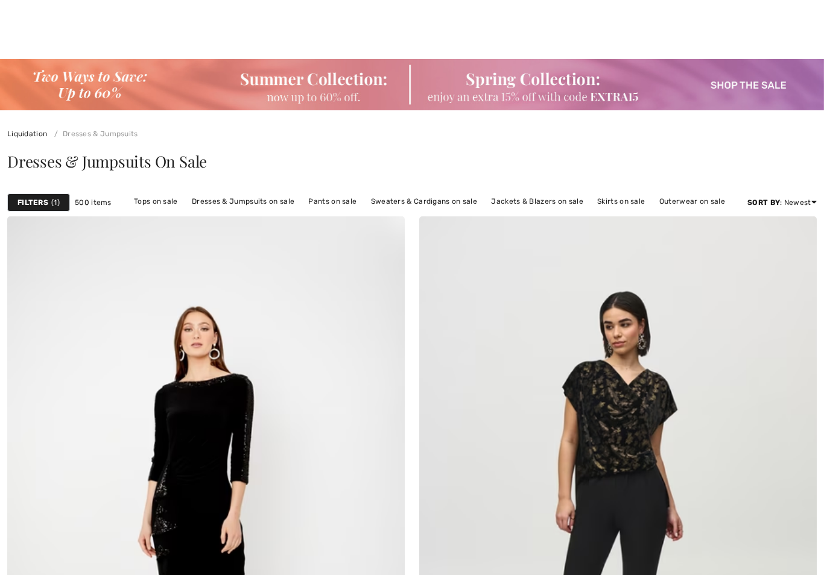
checkbox input "true"
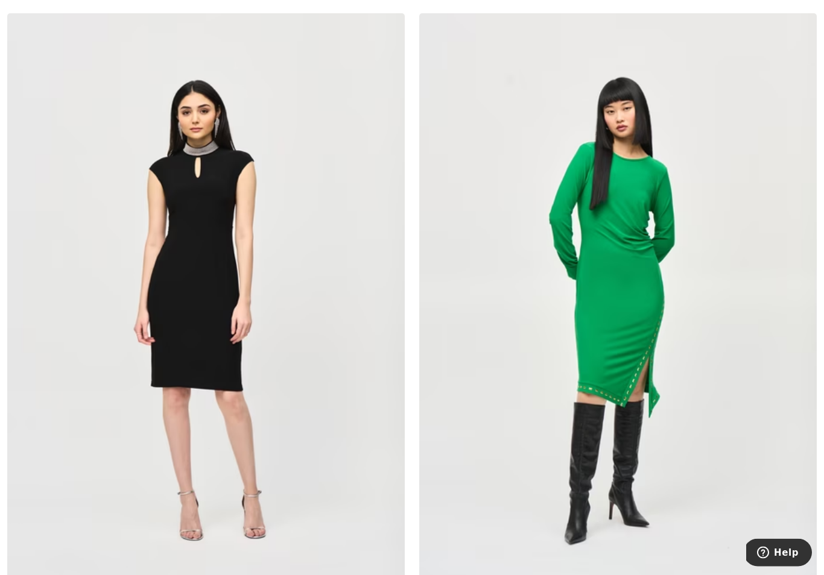
scroll to position [3423, 0]
click at [282, 458] on img at bounding box center [206, 311] width 398 height 597
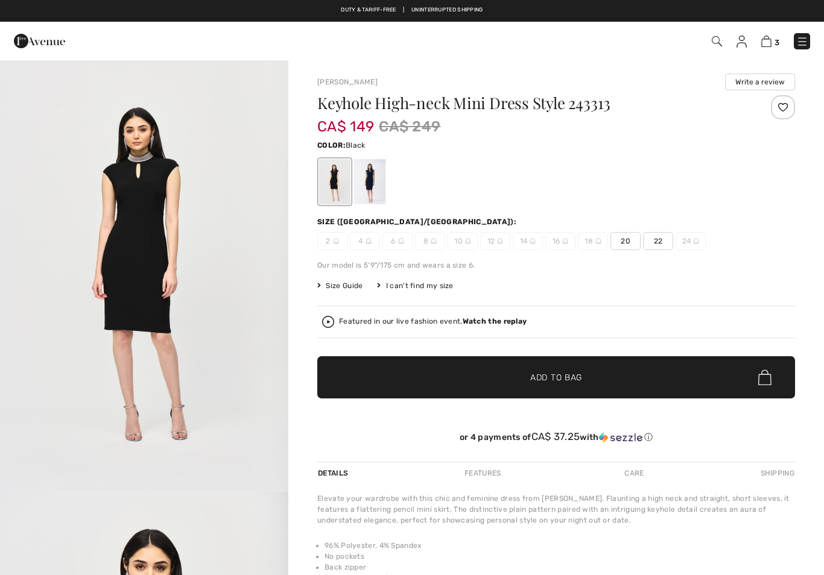
checkbox input "true"
click at [375, 180] on div at bounding box center [369, 181] width 31 height 45
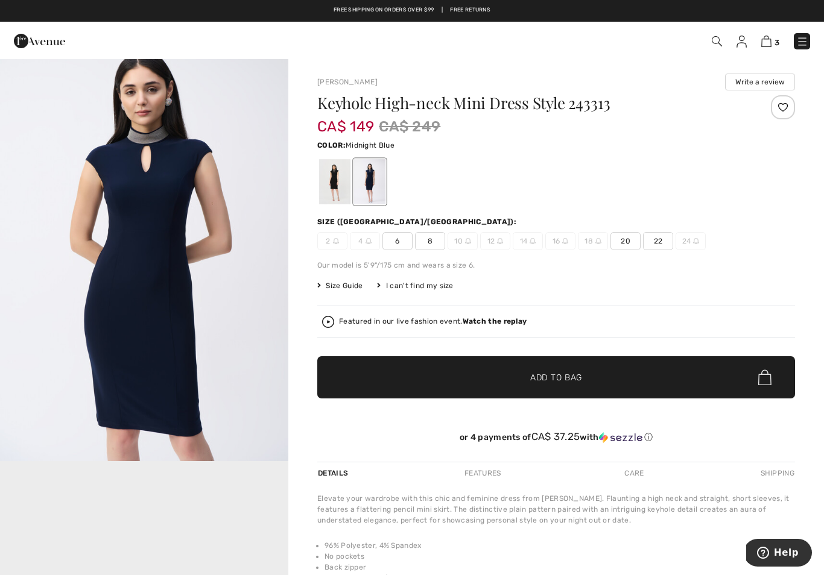
scroll to position [461, 0]
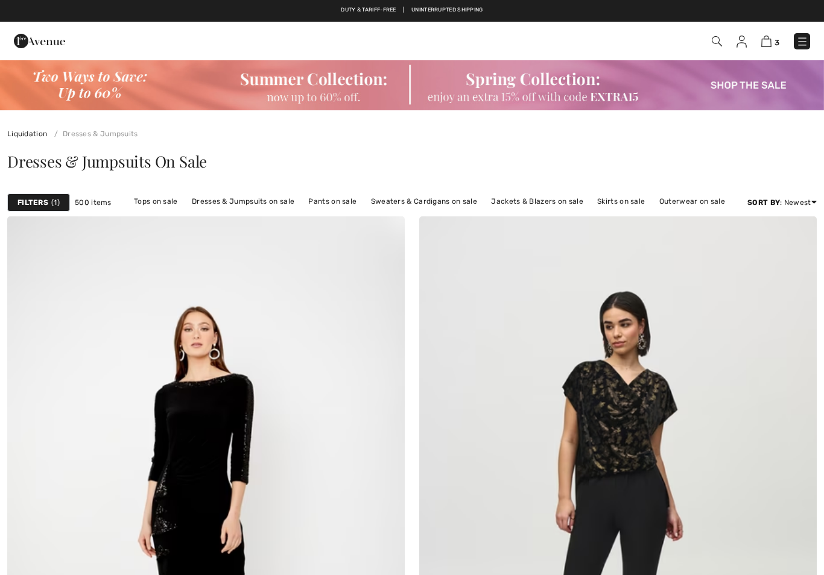
checkbox input "true"
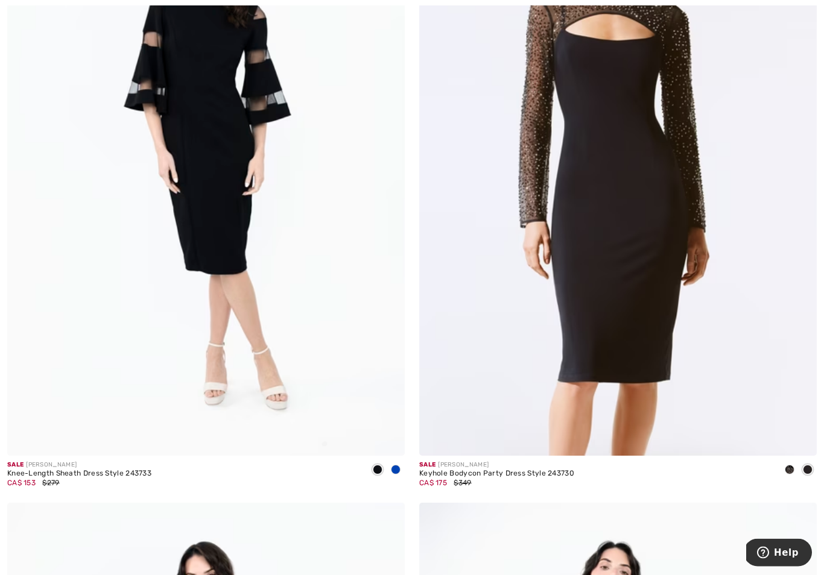
scroll to position [5633, 0]
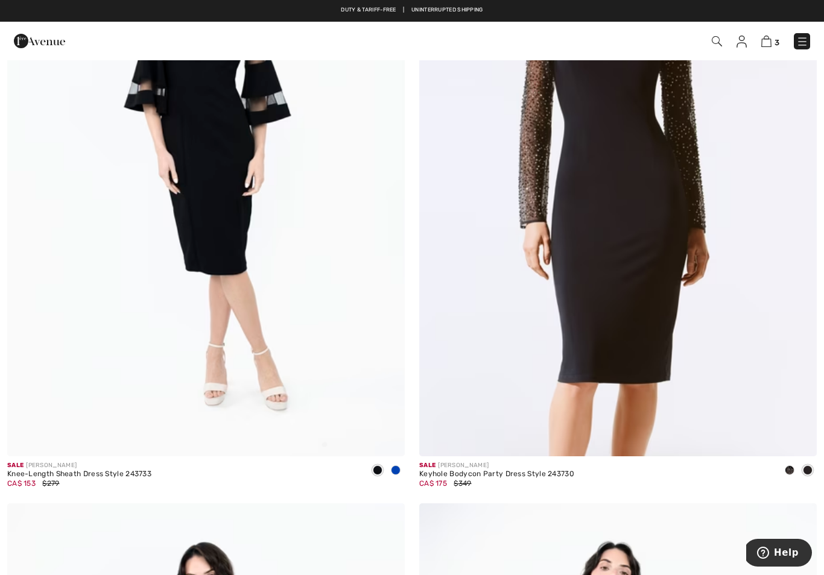
click at [284, 422] on img at bounding box center [206, 158] width 398 height 597
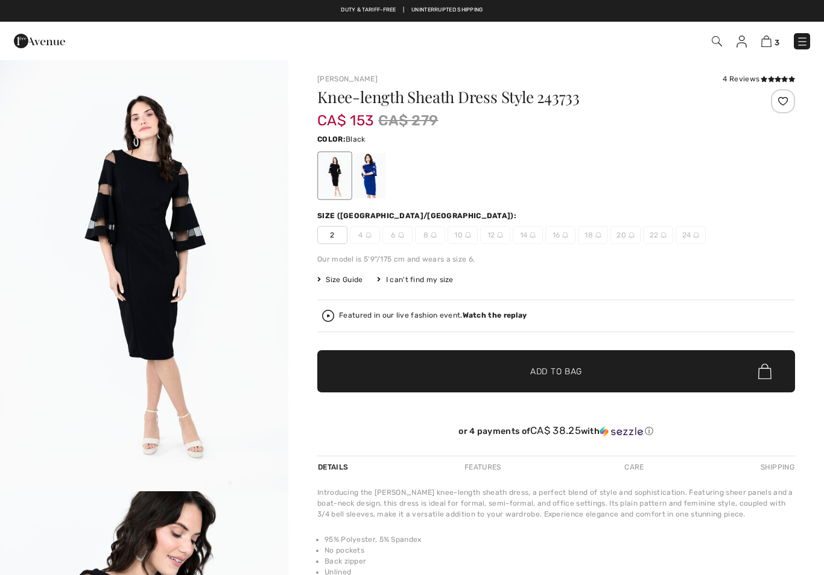
checkbox input "true"
click at [369, 181] on div at bounding box center [369, 175] width 31 height 45
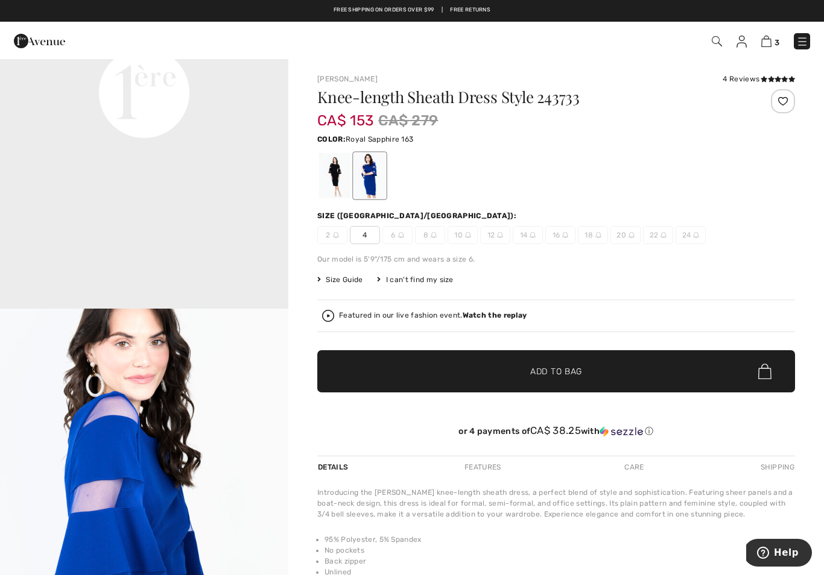
scroll to position [1037, 0]
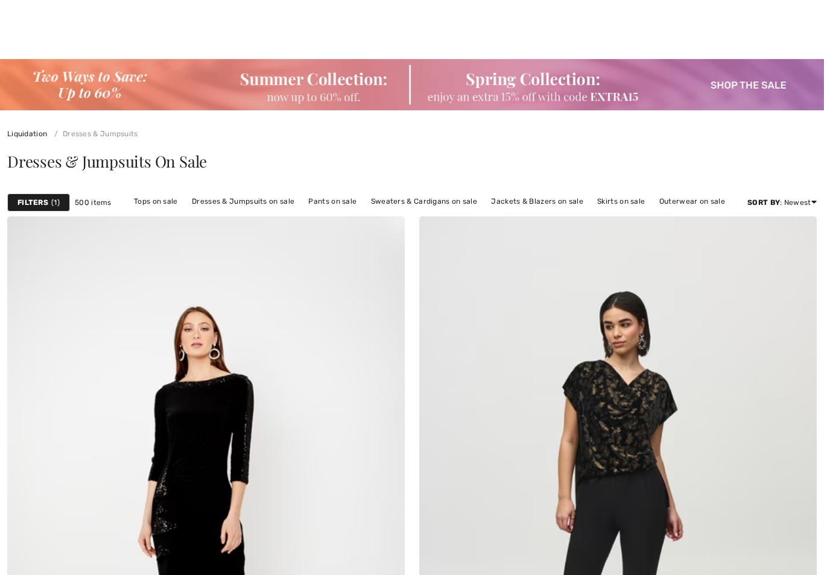
checkbox input "true"
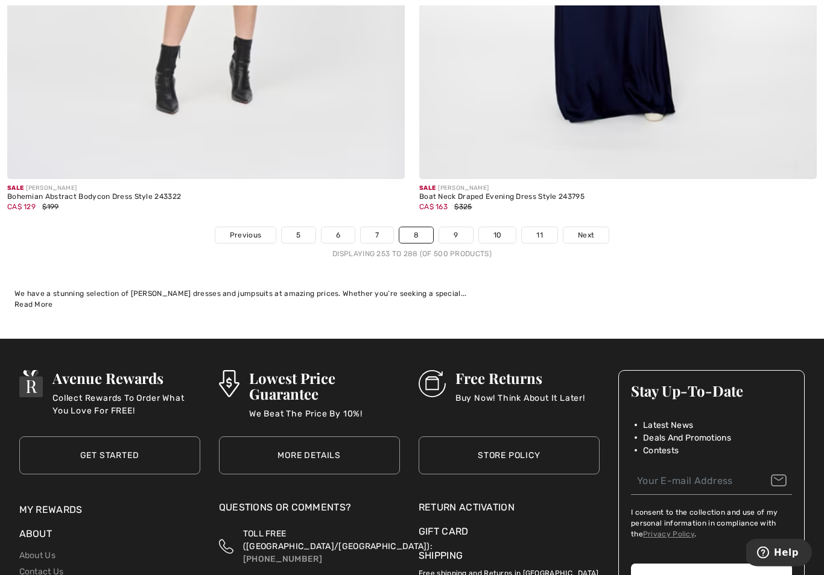
scroll to position [11862, 0]
click at [464, 227] on link "9" at bounding box center [455, 235] width 33 height 16
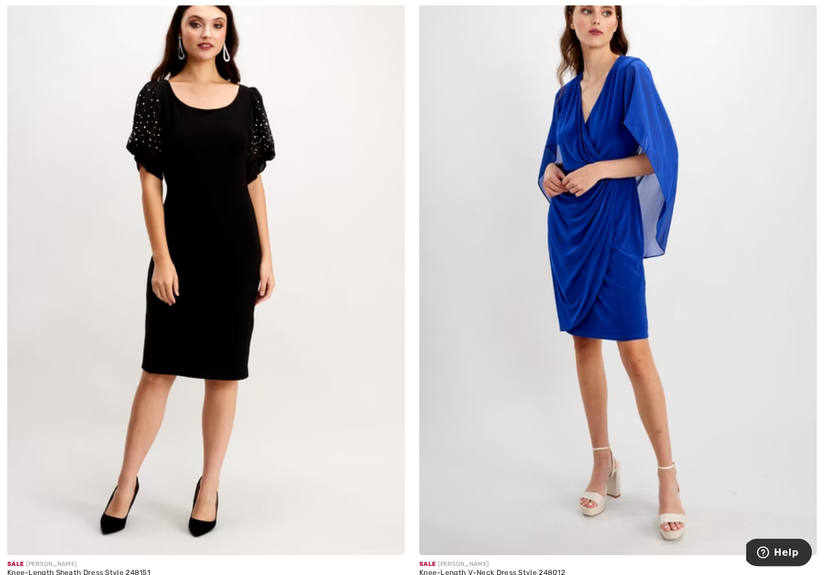
scroll to position [10199, 0]
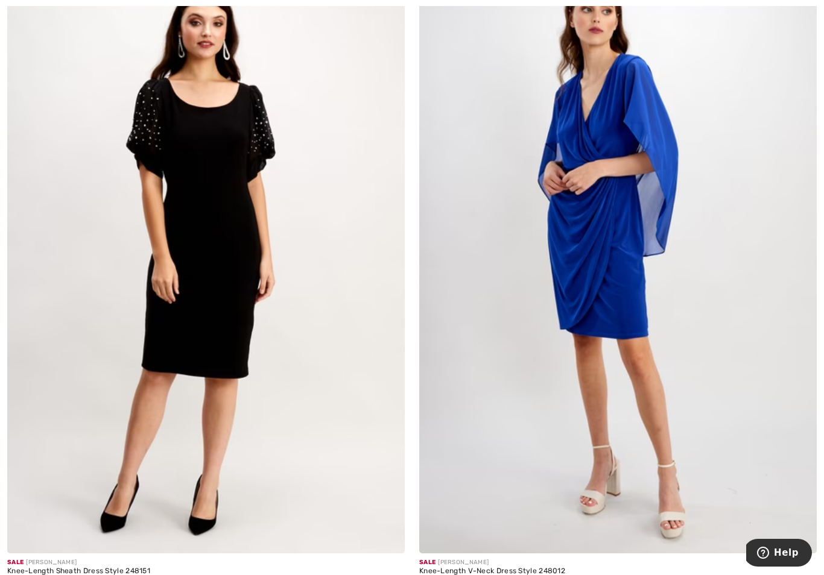
click at [303, 484] on img at bounding box center [206, 256] width 398 height 597
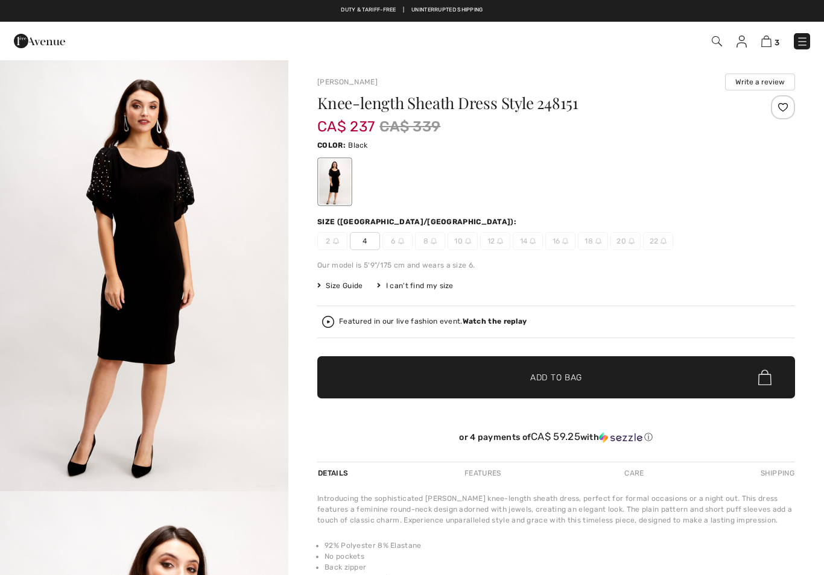
checkbox input "true"
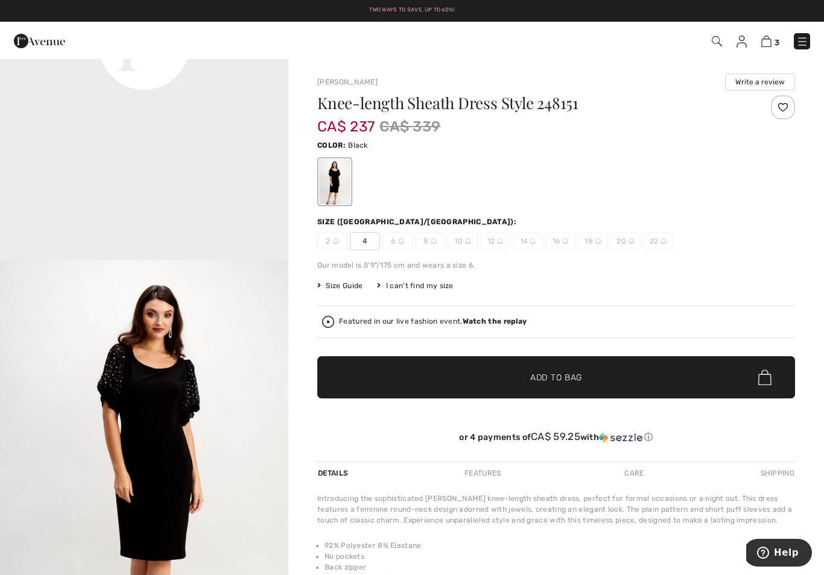
scroll to position [1095, 0]
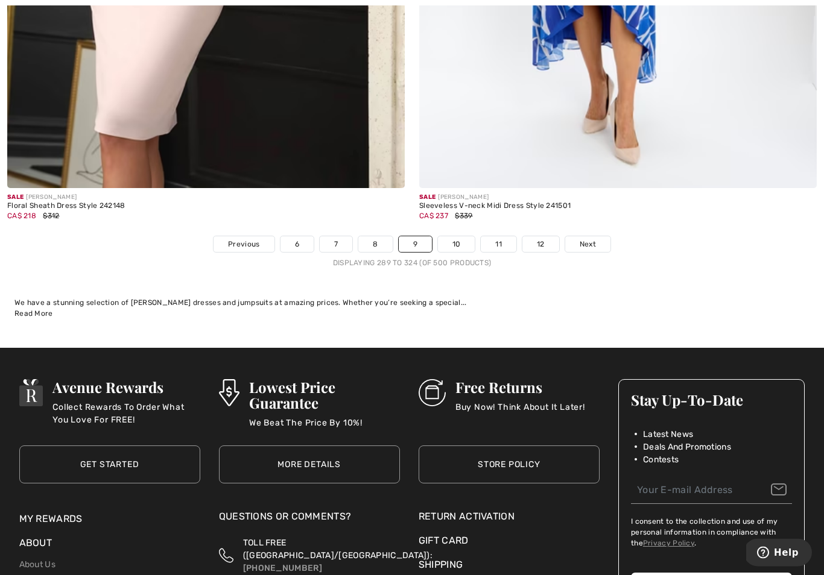
scroll to position [11853, 0]
click at [460, 239] on link "10" at bounding box center [456, 244] width 37 height 16
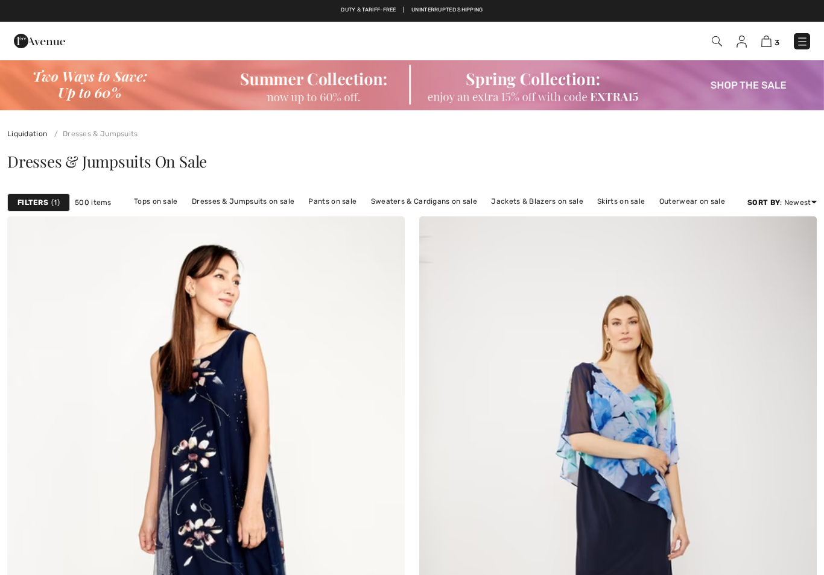
checkbox input "true"
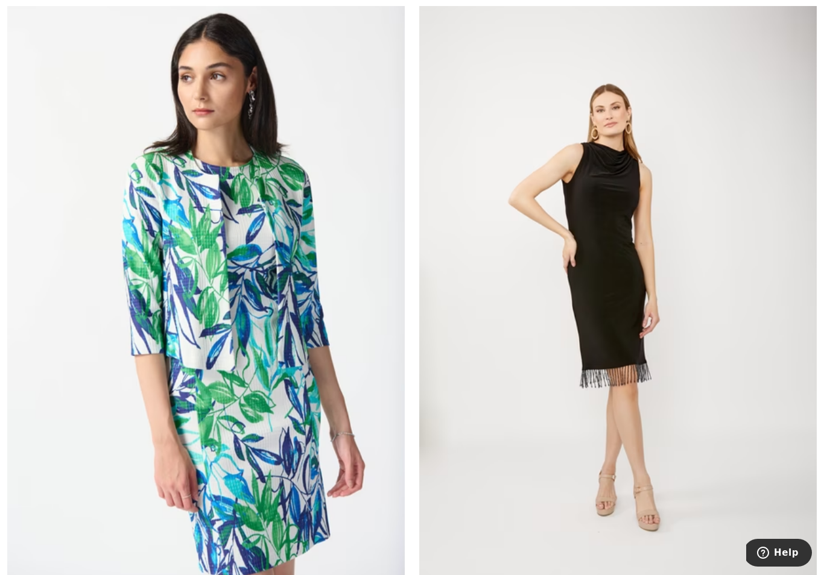
scroll to position [6800, 0]
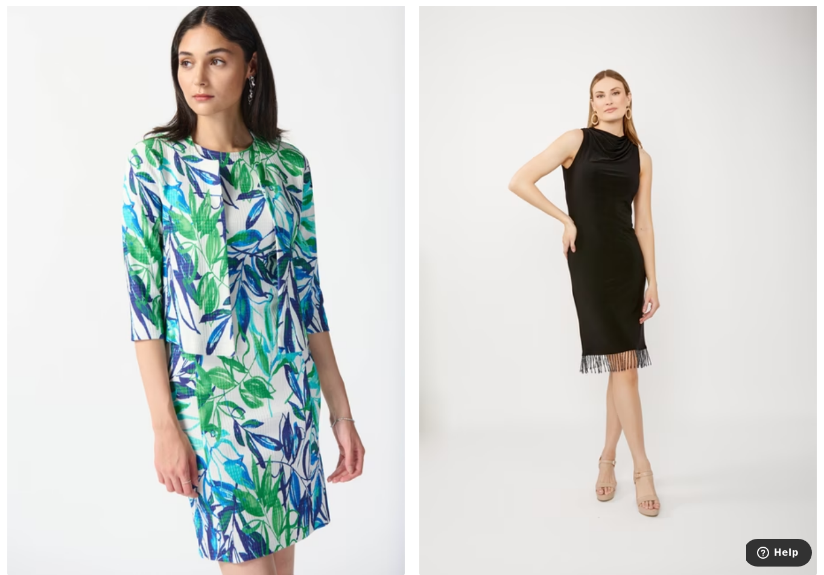
click at [657, 458] on img at bounding box center [618, 279] width 398 height 597
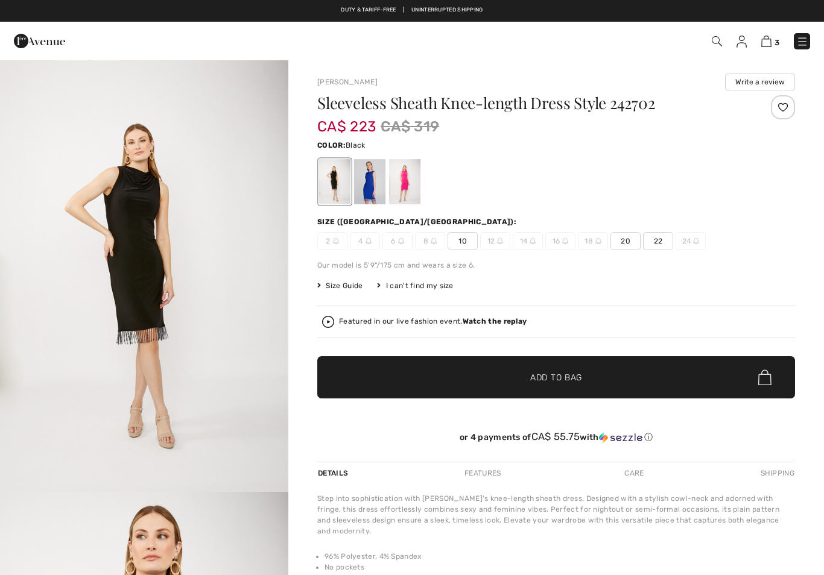
checkbox input "true"
click at [461, 243] on span "10" at bounding box center [463, 241] width 30 height 18
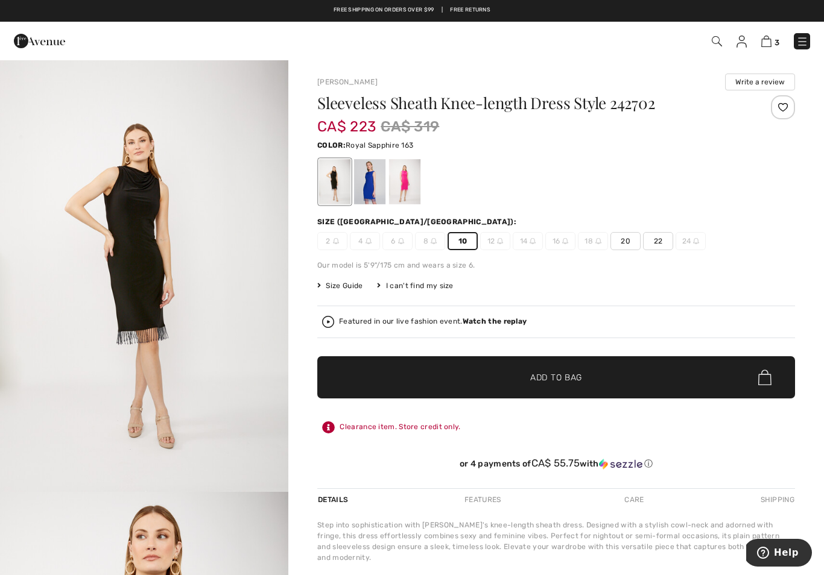
click at [375, 188] on div at bounding box center [369, 181] width 31 height 45
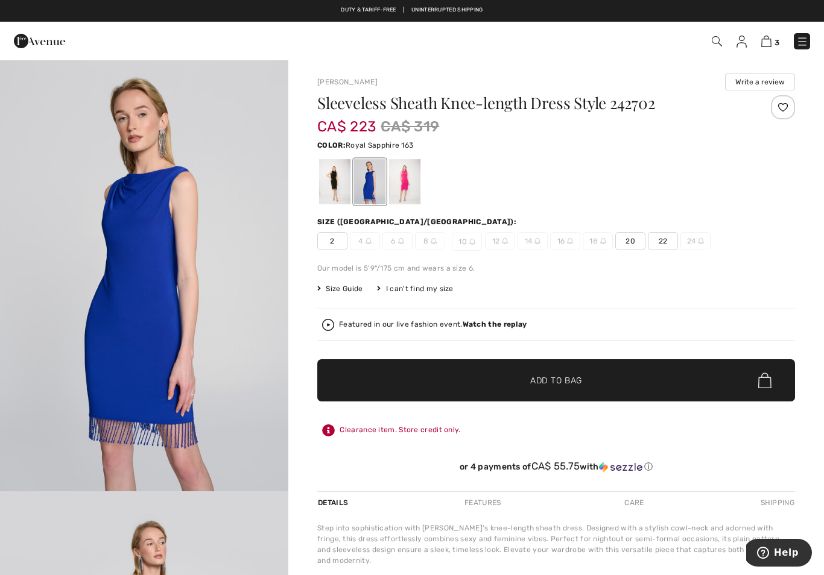
click at [412, 182] on div at bounding box center [404, 181] width 31 height 45
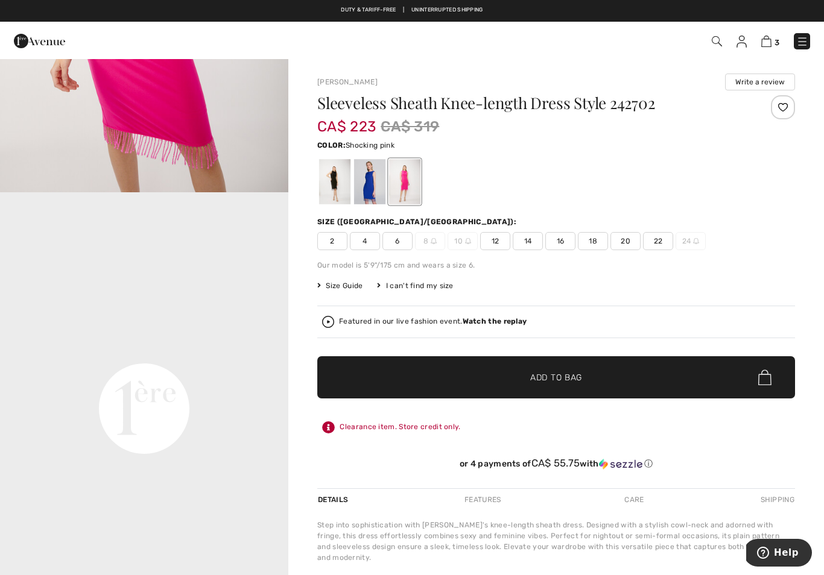
scroll to position [731, 0]
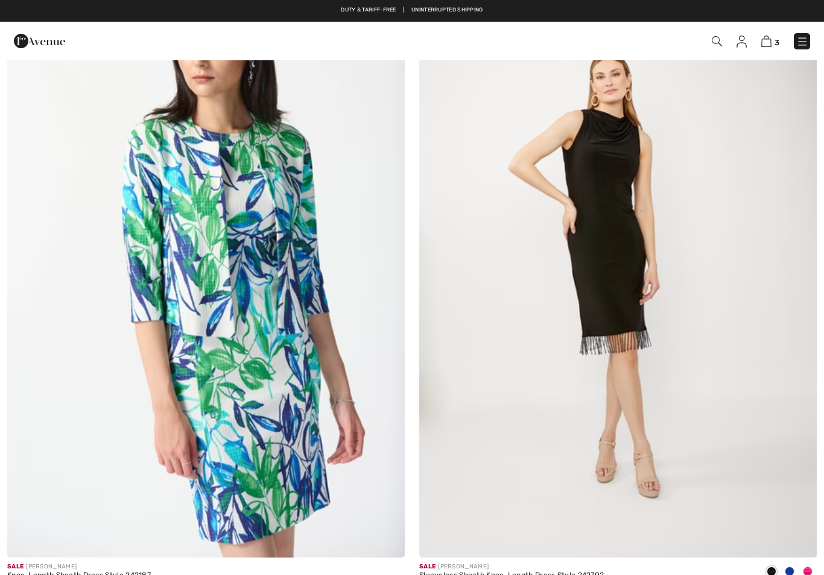
checkbox input "true"
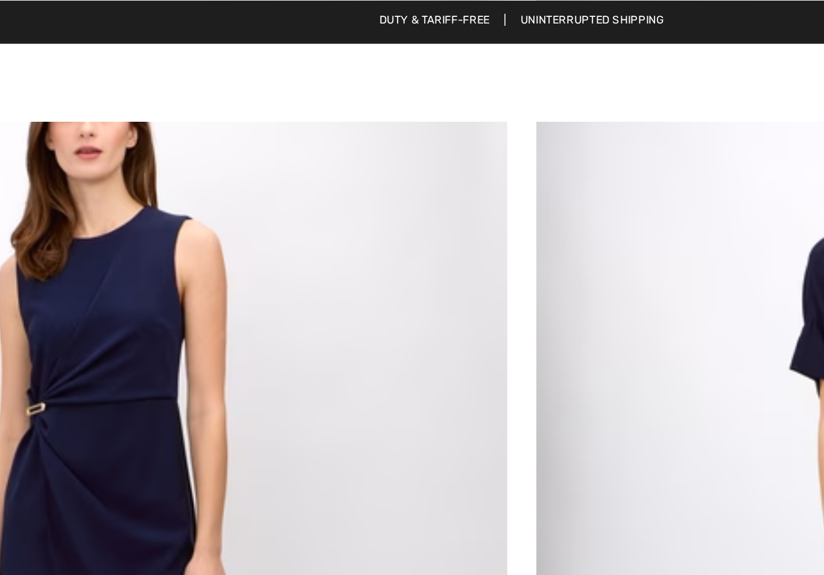
scroll to position [10164, 0]
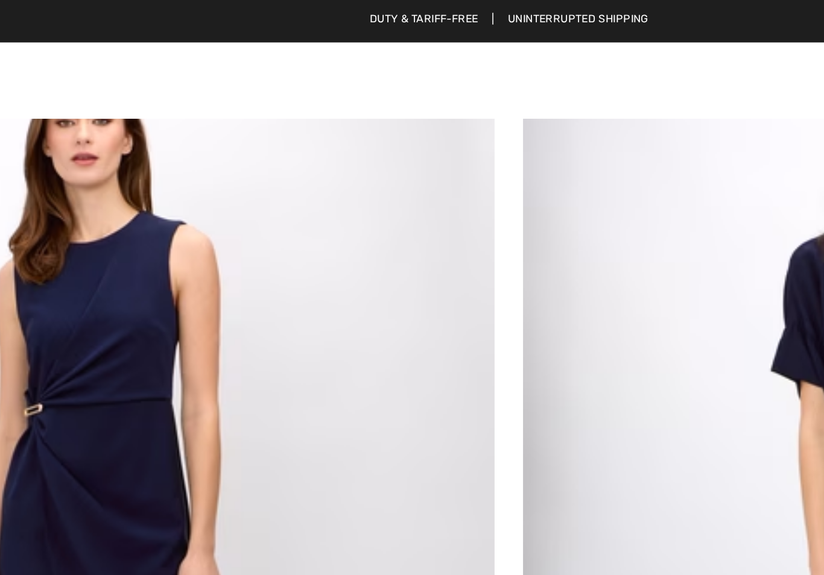
click at [258, 172] on div "Sale JOSEPH RIBKOFF Knee-Length Sheath Dress Style 242151 CA$ 167 $239" at bounding box center [206, 315] width 412 height 644
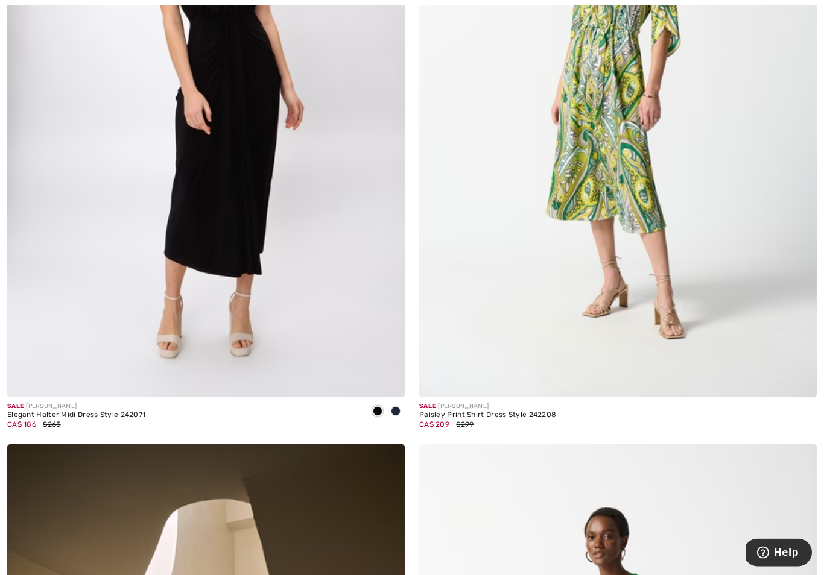
scroll to position [11000, 0]
click at [297, 334] on img at bounding box center [206, 99] width 398 height 597
click at [288, 321] on img at bounding box center [206, 99] width 398 height 597
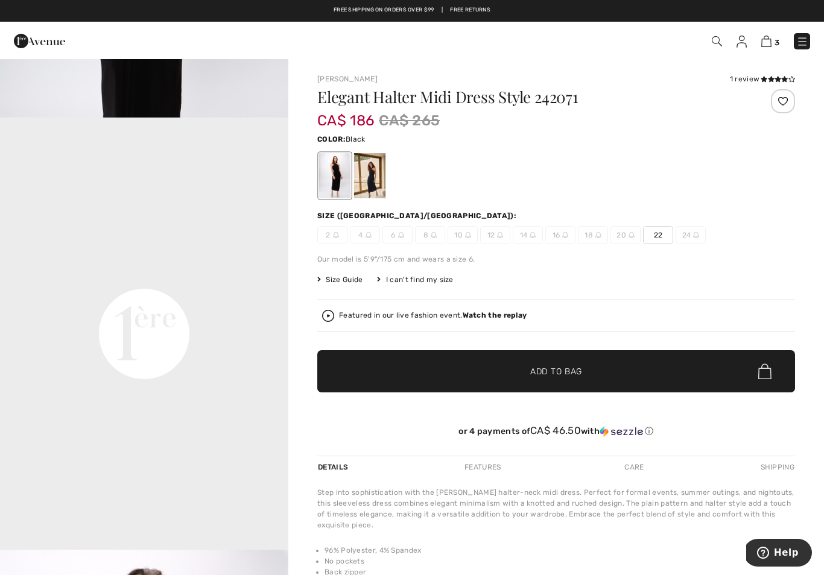
scroll to position [808, 0]
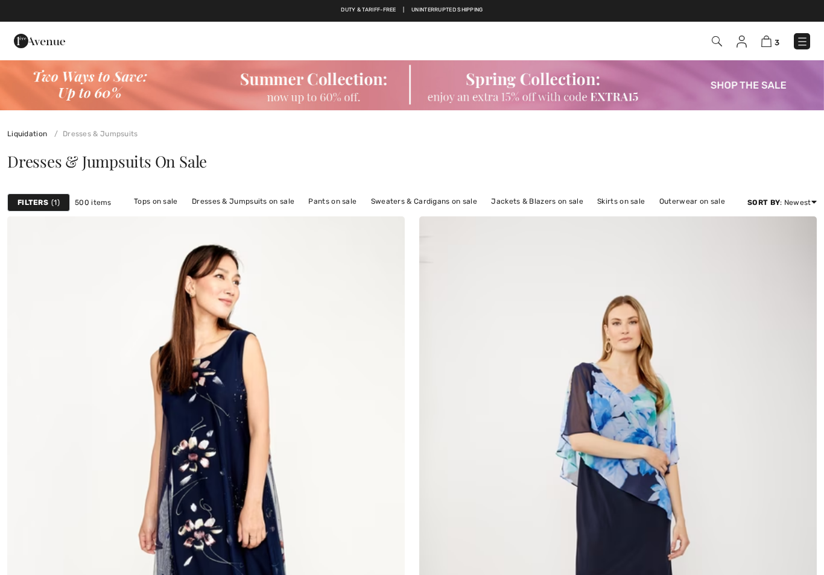
checkbox input "true"
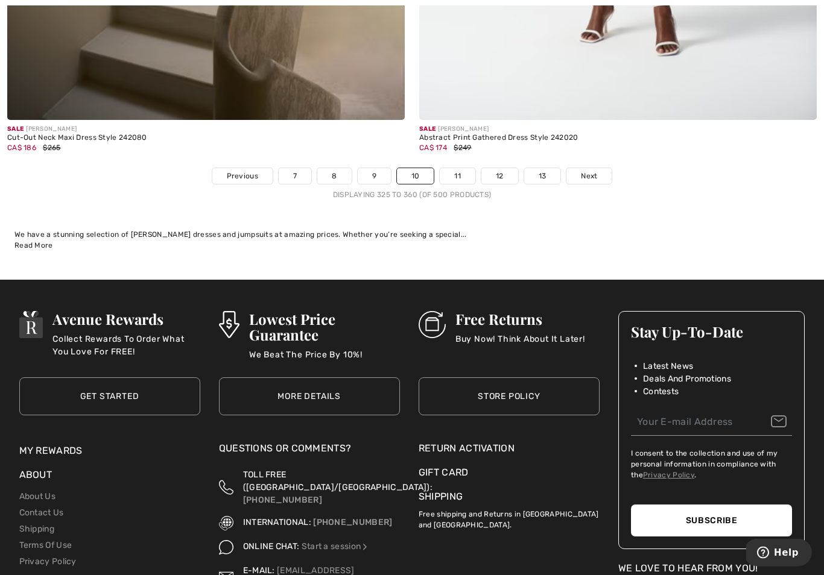
scroll to position [11930, 0]
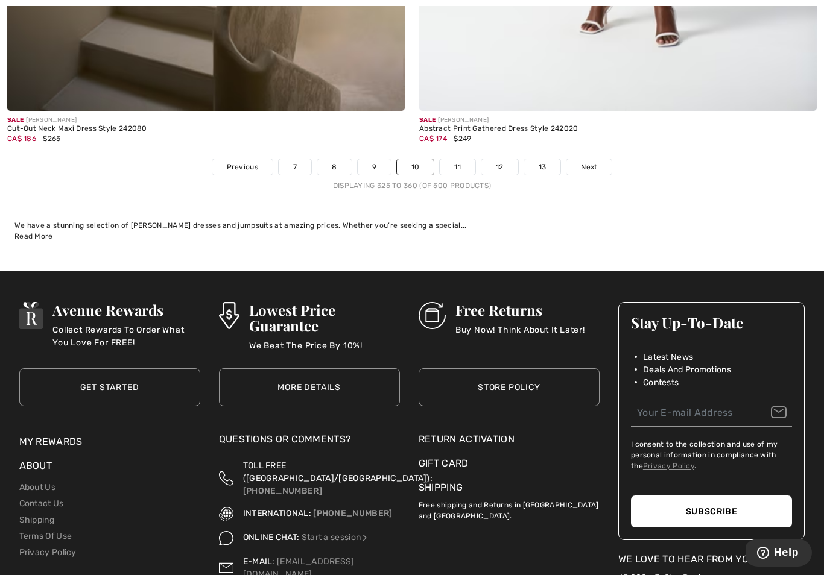
click at [467, 159] on link "11" at bounding box center [458, 167] width 36 height 16
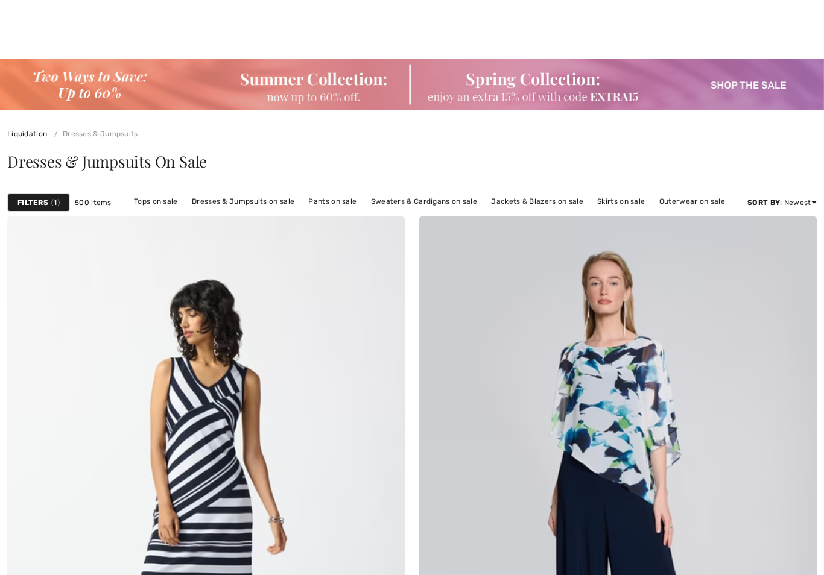
scroll to position [530, 0]
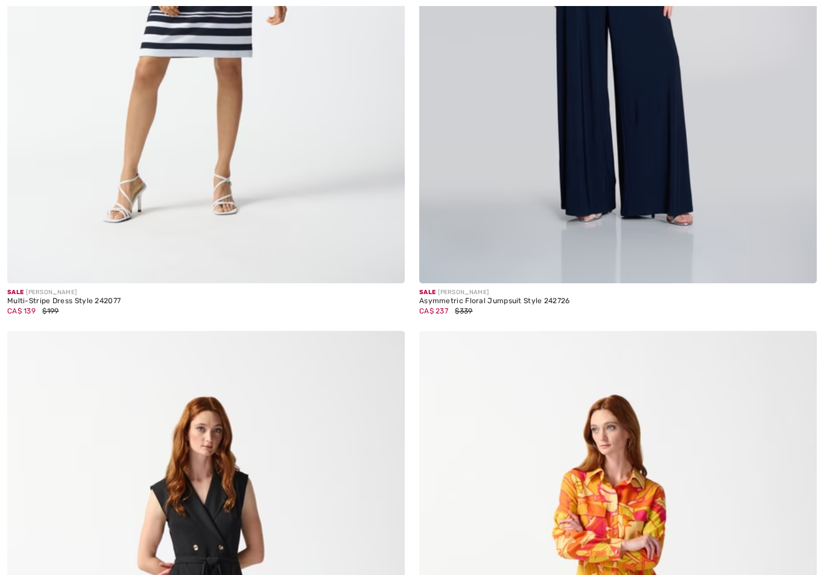
checkbox input "true"
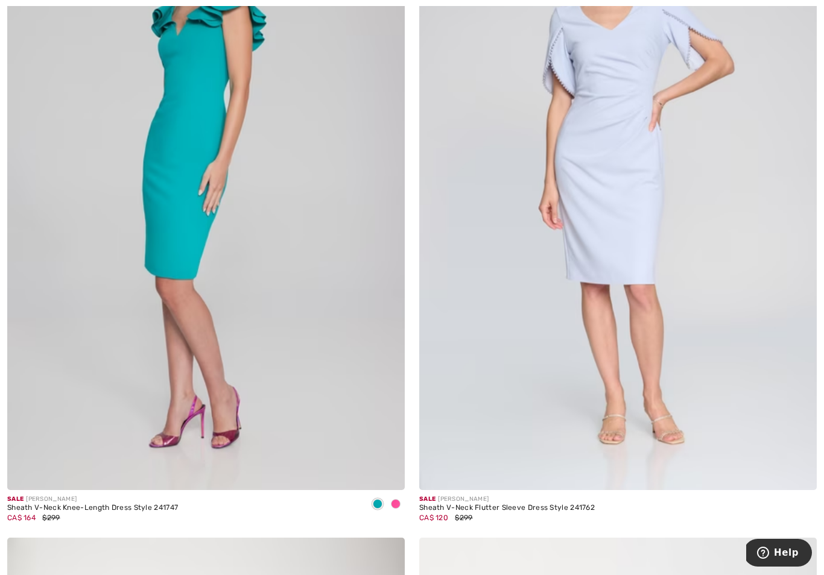
scroll to position [6245, 0]
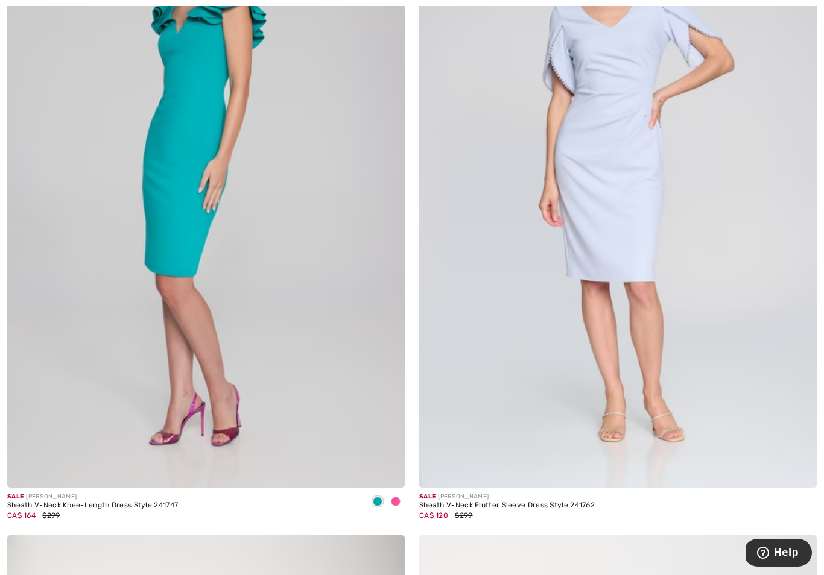
click at [403, 496] on div at bounding box center [396, 503] width 18 height 20
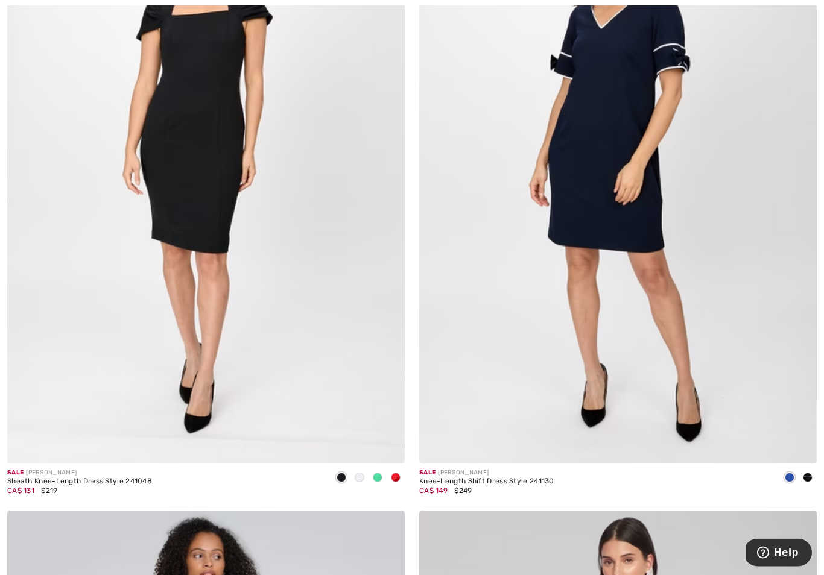
scroll to position [10935, 0]
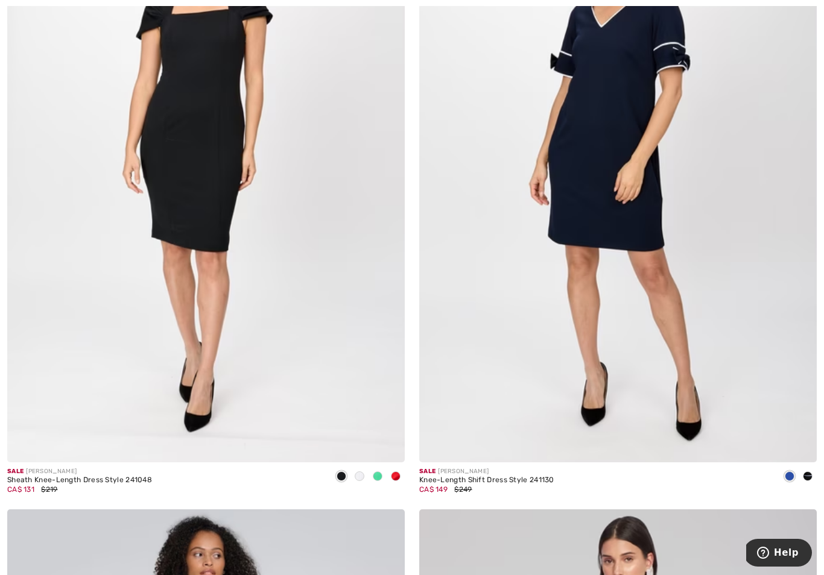
click at [401, 469] on div at bounding box center [396, 477] width 18 height 20
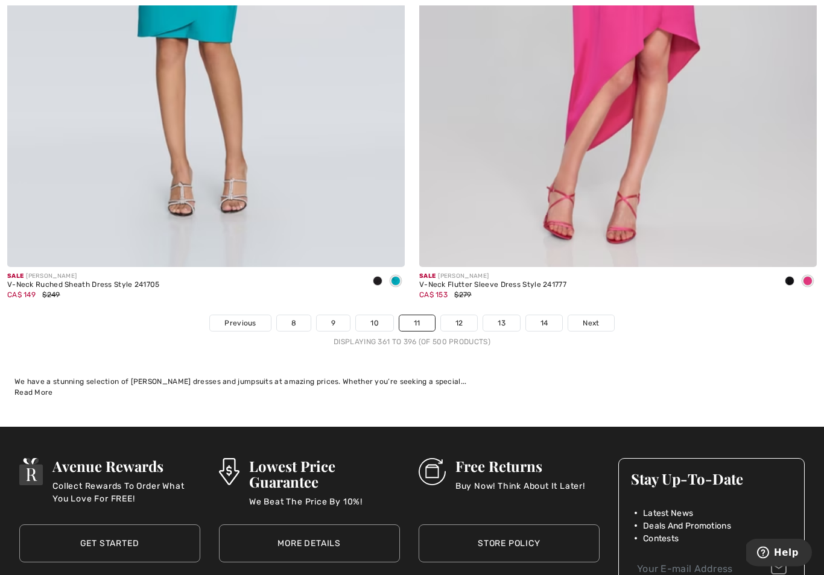
scroll to position [11778, 0]
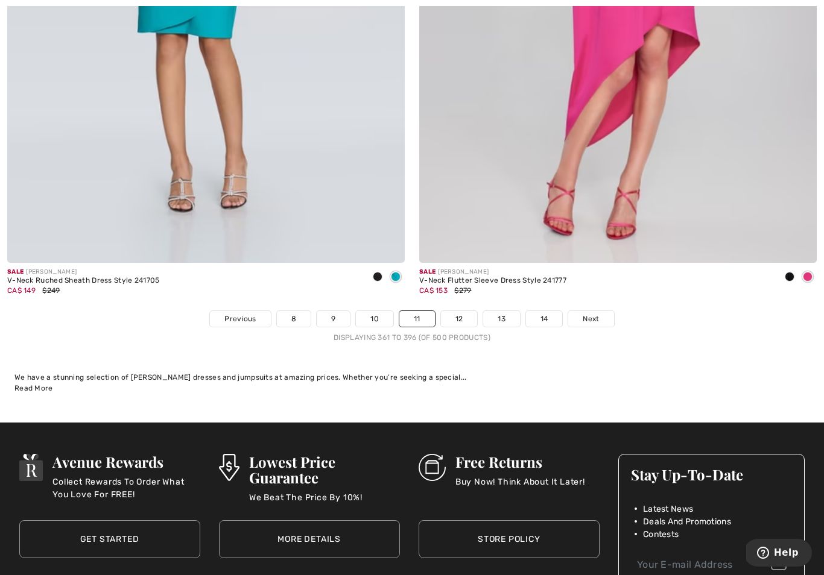
click at [463, 312] on link "12" at bounding box center [459, 319] width 37 height 16
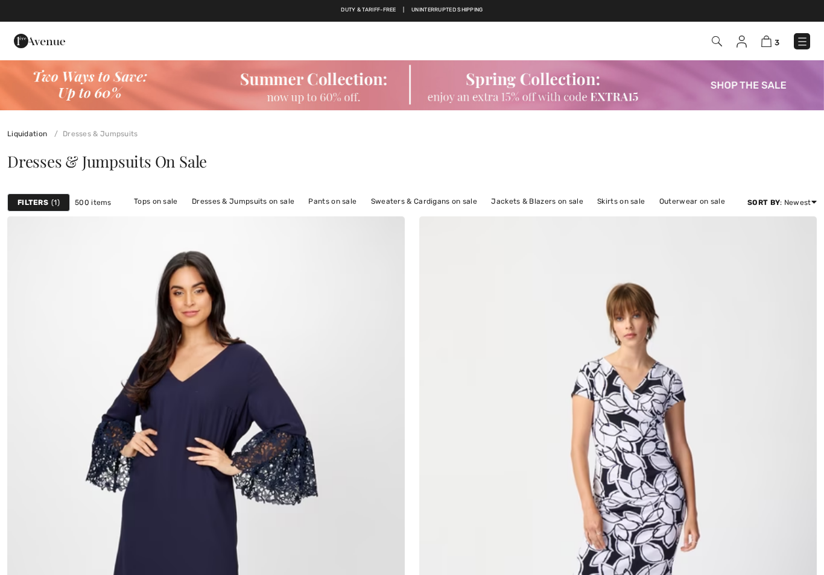
checkbox input "true"
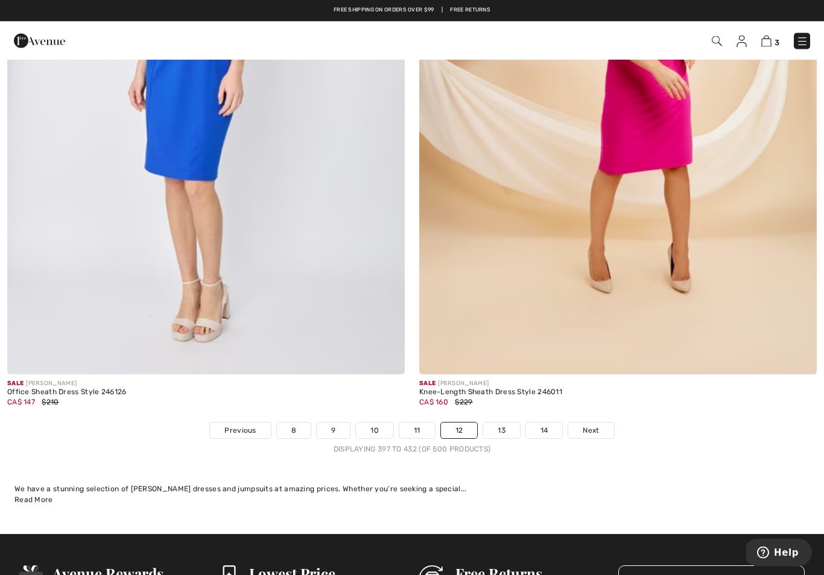
scroll to position [11666, 0]
click at [505, 424] on link "13" at bounding box center [501, 431] width 37 height 16
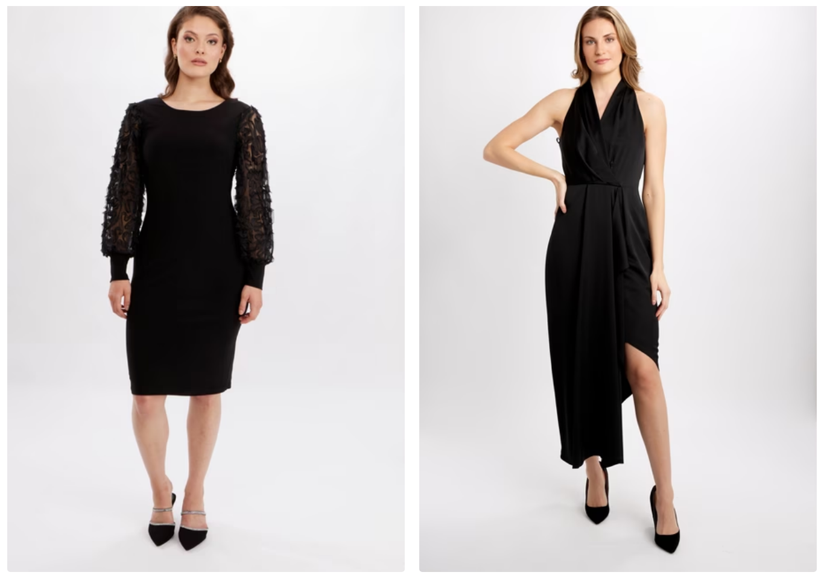
checkbox input "true"
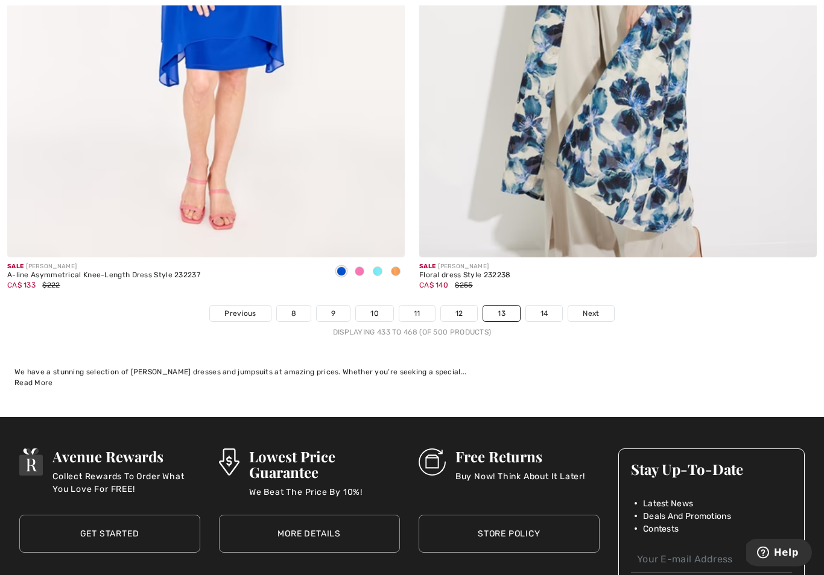
scroll to position [11783, 0]
click at [542, 312] on link "14" at bounding box center [544, 314] width 37 height 16
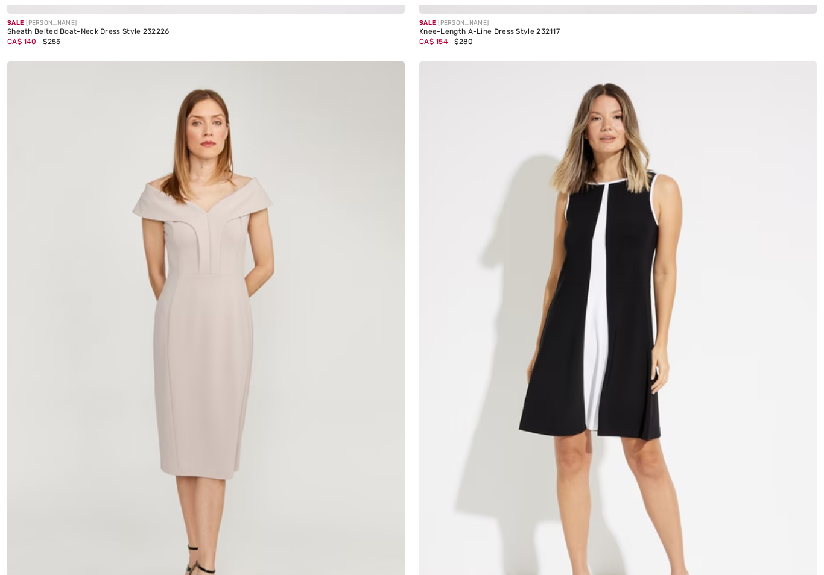
checkbox input "true"
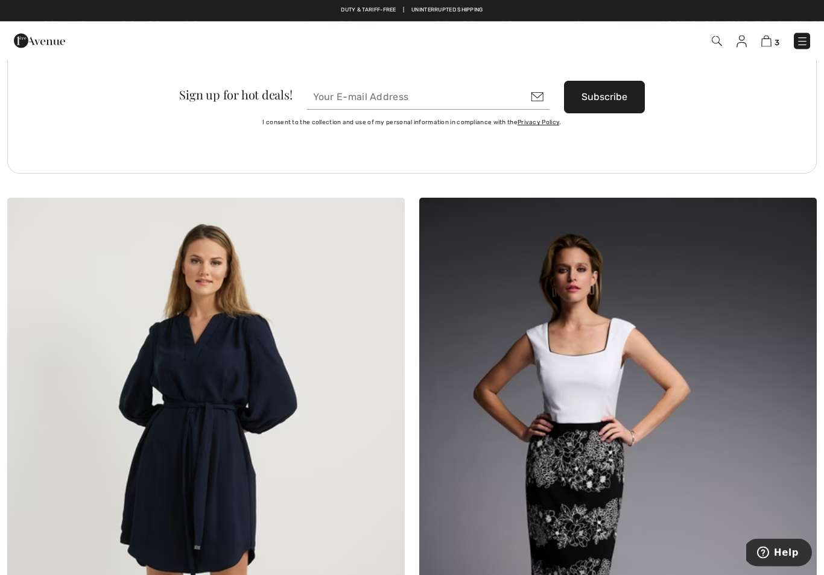
scroll to position [8028, 0]
click at [773, 36] on link "3" at bounding box center [770, 41] width 18 height 14
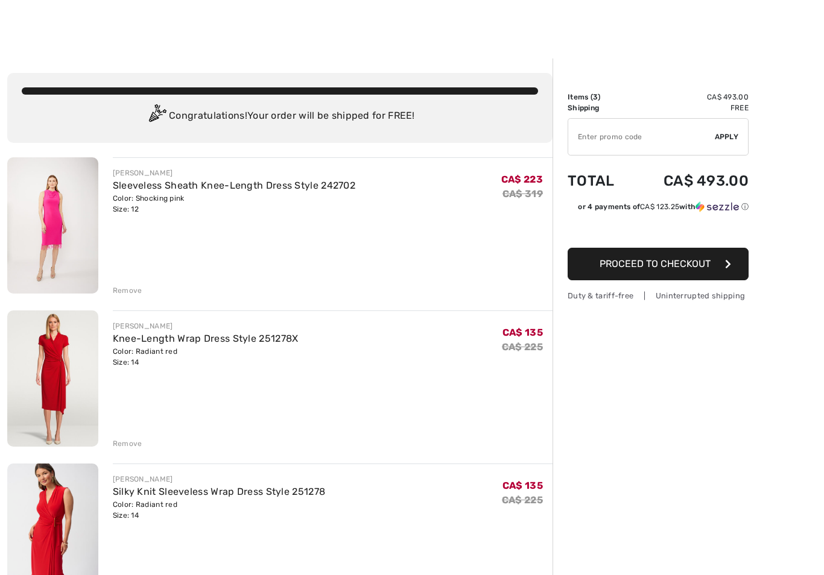
scroll to position [19, 0]
